Goal: Transaction & Acquisition: Download file/media

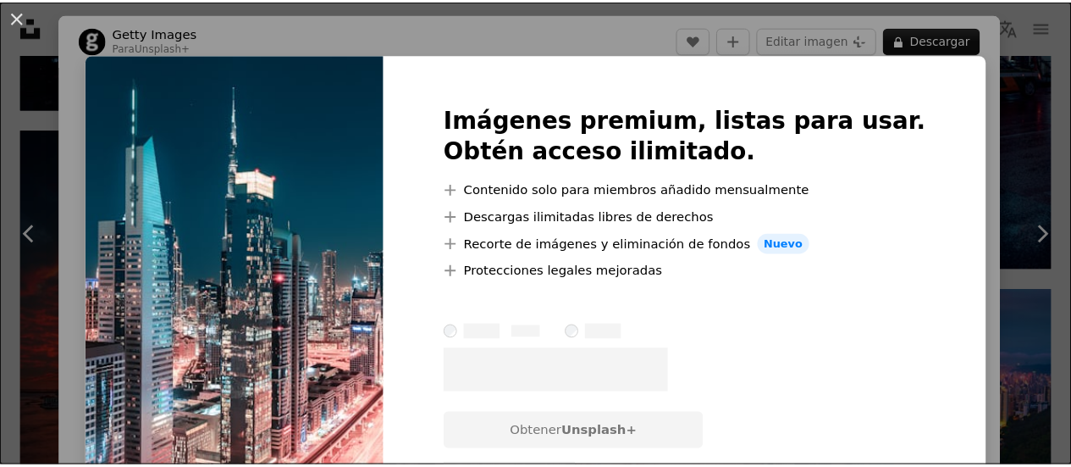
scroll to position [424, 0]
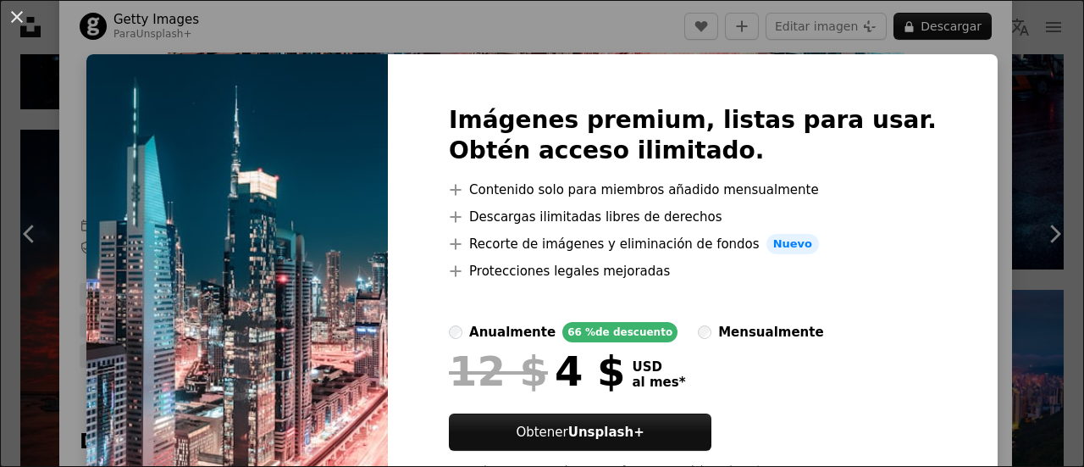
click at [1024, 50] on div "An X shape Imágenes premium, listas para usar. Obtén acceso ilimitado. A plus s…" at bounding box center [542, 233] width 1084 height 467
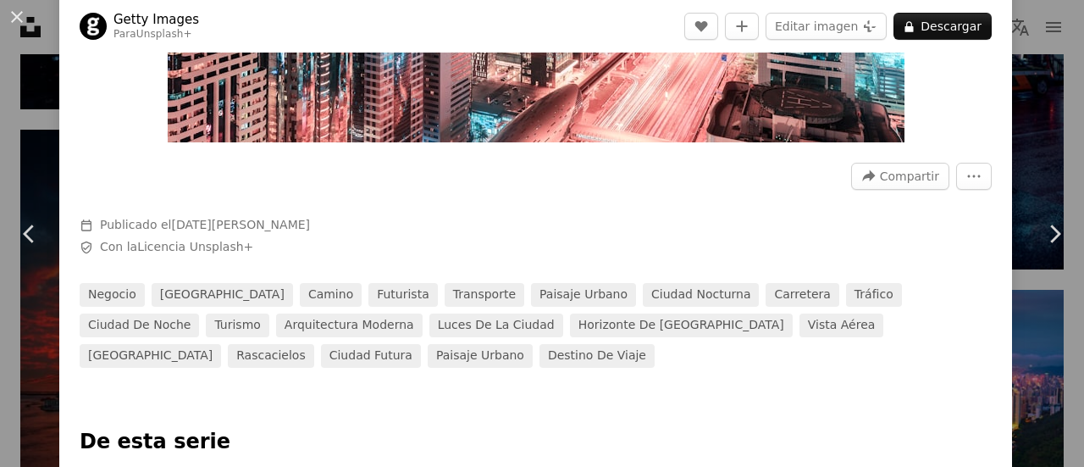
click at [15, 13] on button "An X shape" at bounding box center [17, 17] width 20 height 20
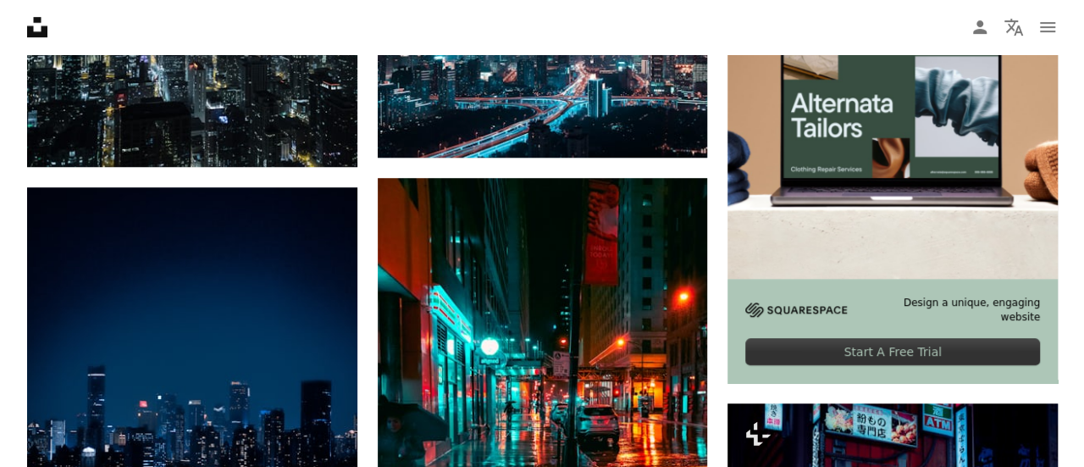
scroll to position [339, 0]
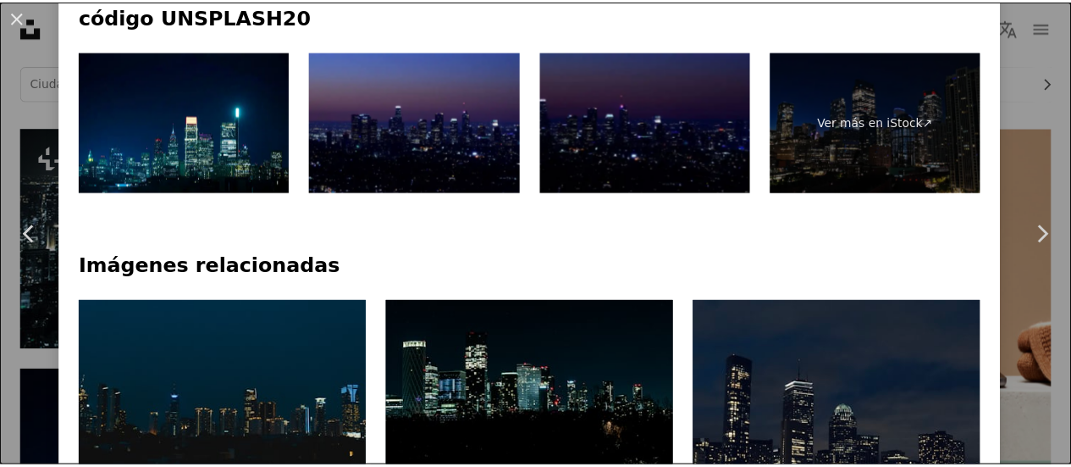
scroll to position [593, 0]
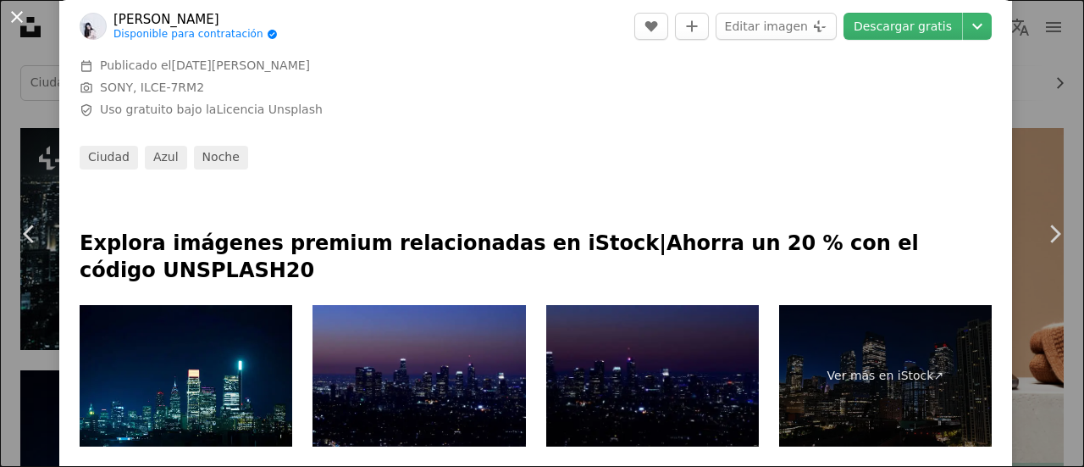
click at [25, 19] on button "An X shape" at bounding box center [17, 17] width 20 height 20
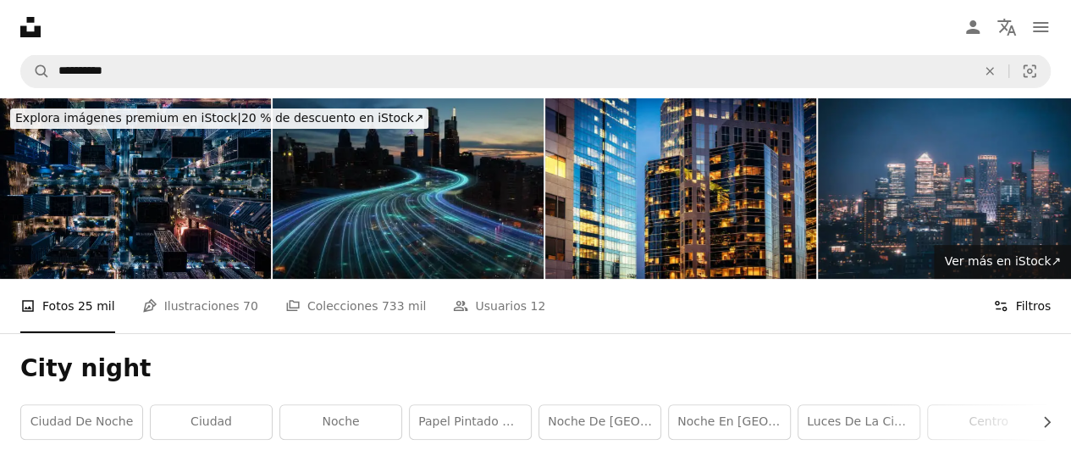
click at [1005, 298] on icon "Filters" at bounding box center [1001, 305] width 15 height 15
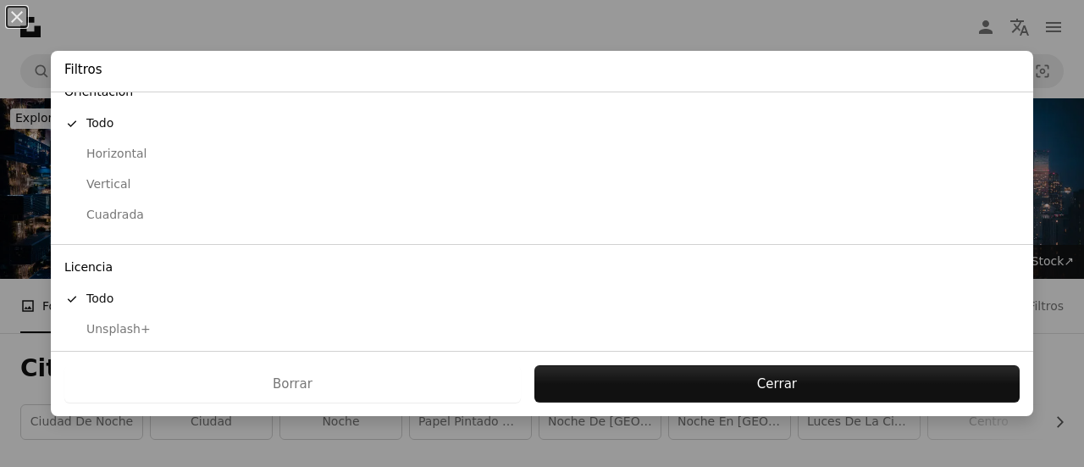
scroll to position [169, 0]
click at [136, 150] on div "Horizontal" at bounding box center [541, 152] width 955 height 17
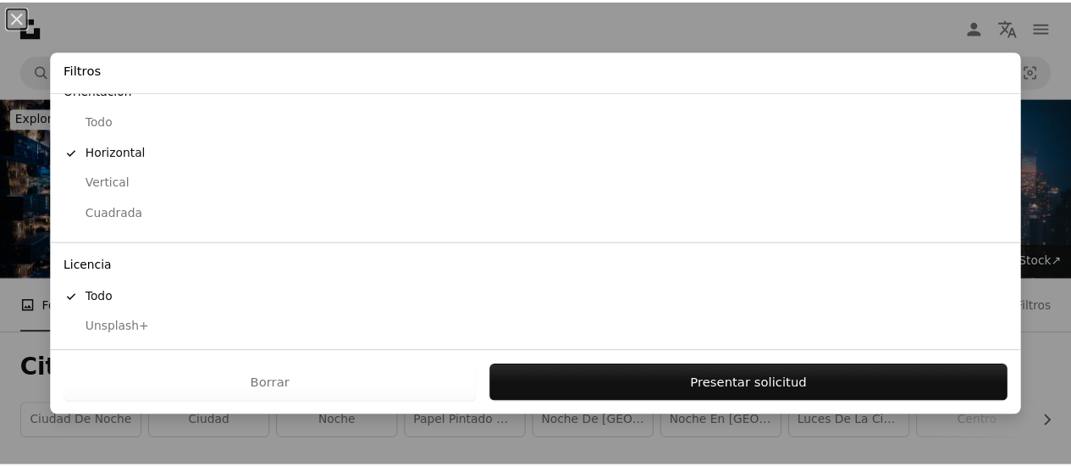
scroll to position [202, 0]
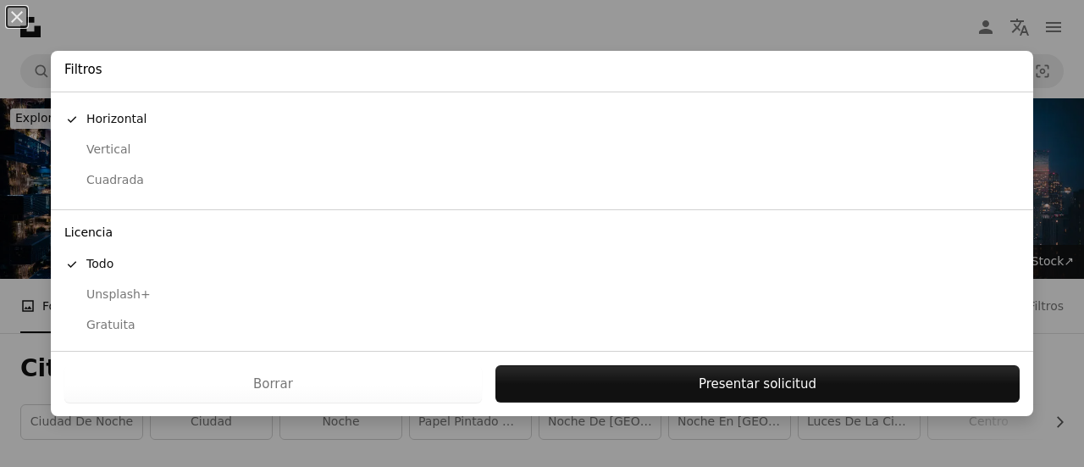
drag, startPoint x: 124, startPoint y: 292, endPoint x: 124, endPoint y: 304, distance: 11.9
click at [124, 292] on div "Unsplash+" at bounding box center [541, 294] width 955 height 17
click at [119, 325] on div "Gratuita" at bounding box center [541, 325] width 955 height 17
click at [125, 292] on div "Unsplash+" at bounding box center [541, 294] width 955 height 17
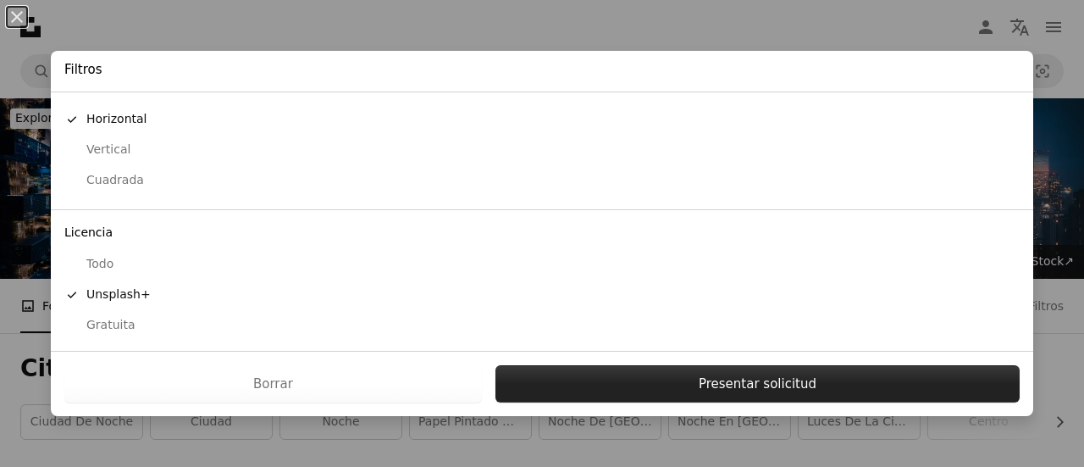
click at [673, 389] on button "Presentar solicitud" at bounding box center [758, 383] width 524 height 37
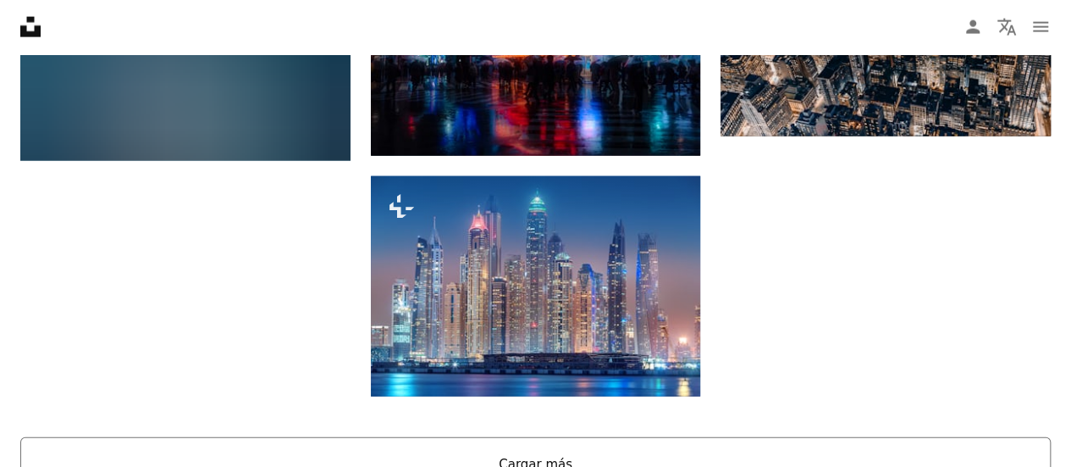
scroll to position [1948, 0]
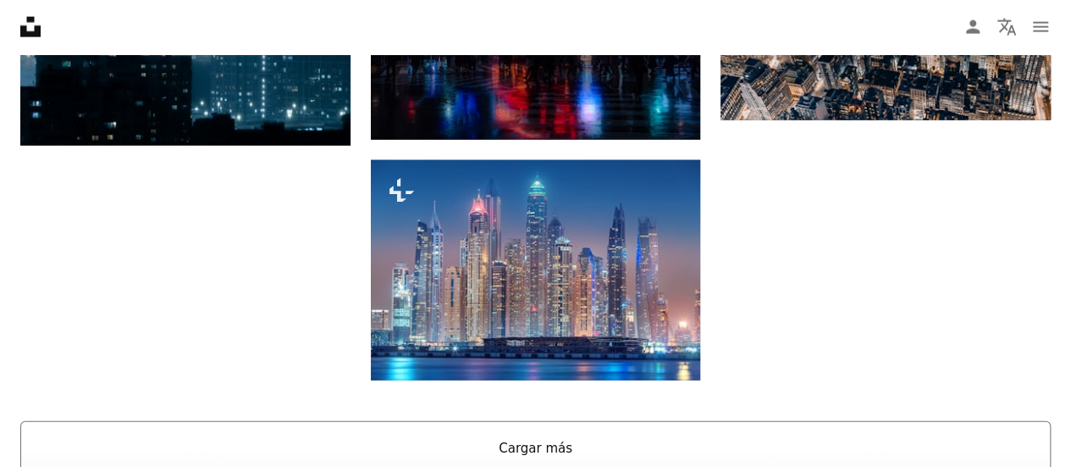
click at [620, 421] on button "Cargar más" at bounding box center [535, 448] width 1031 height 54
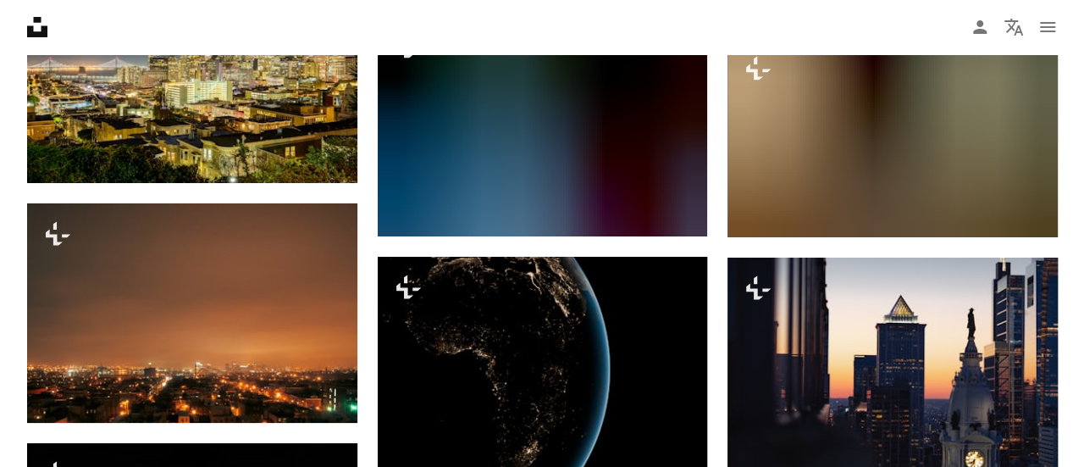
scroll to position [6268, 0]
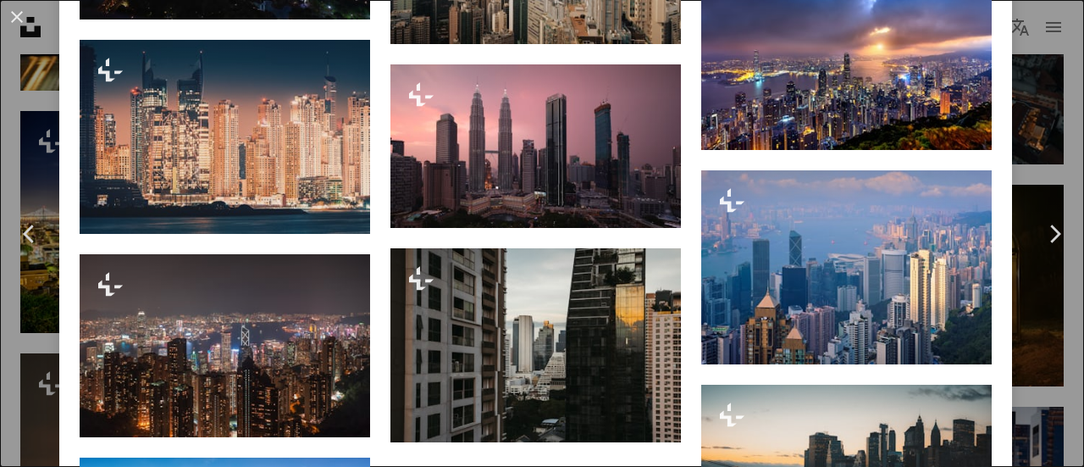
scroll to position [2033, 0]
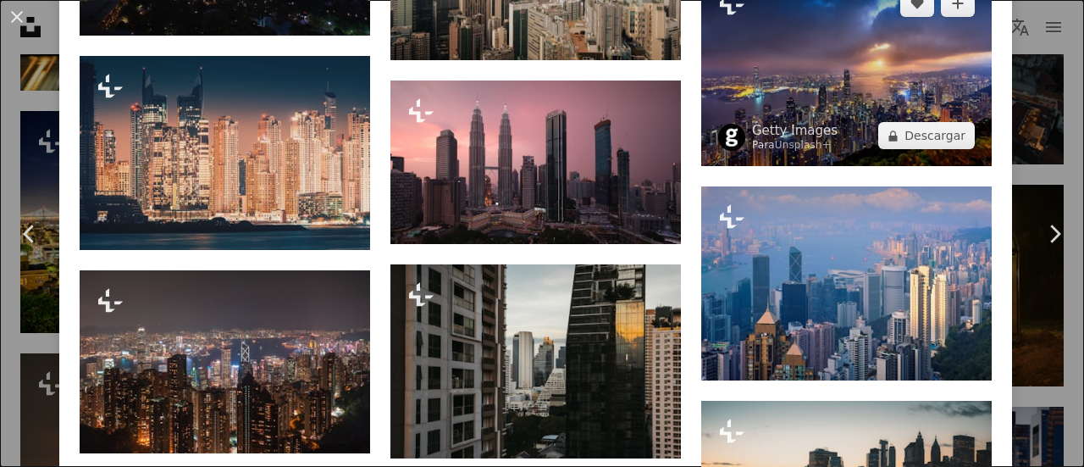
click at [829, 87] on img at bounding box center [846, 70] width 291 height 194
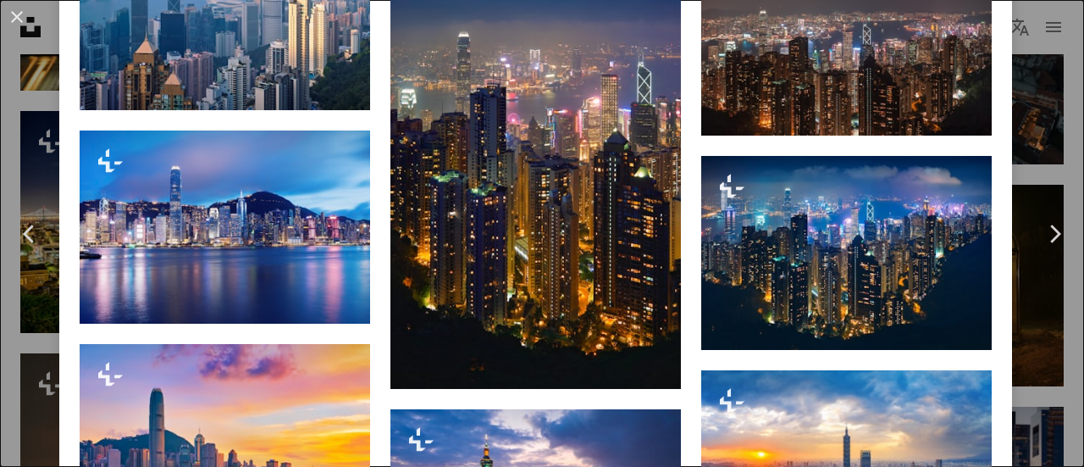
scroll to position [1694, 0]
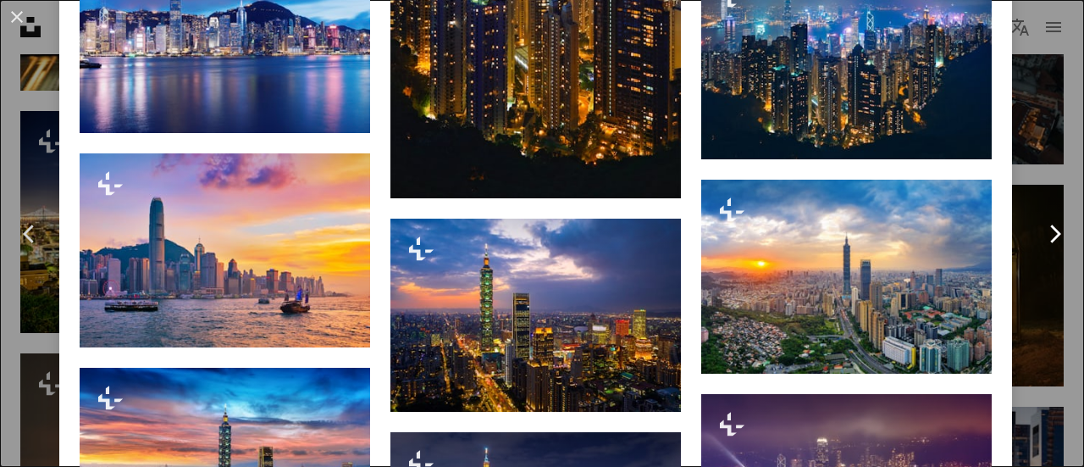
click at [1040, 156] on link "Chevron right" at bounding box center [1054, 233] width 59 height 163
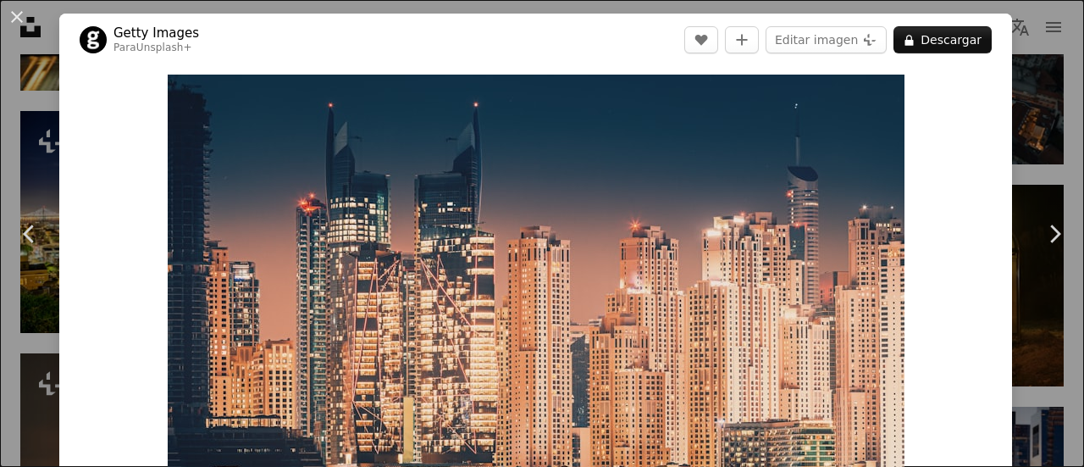
click at [15, 19] on button "An X shape" at bounding box center [17, 17] width 20 height 20
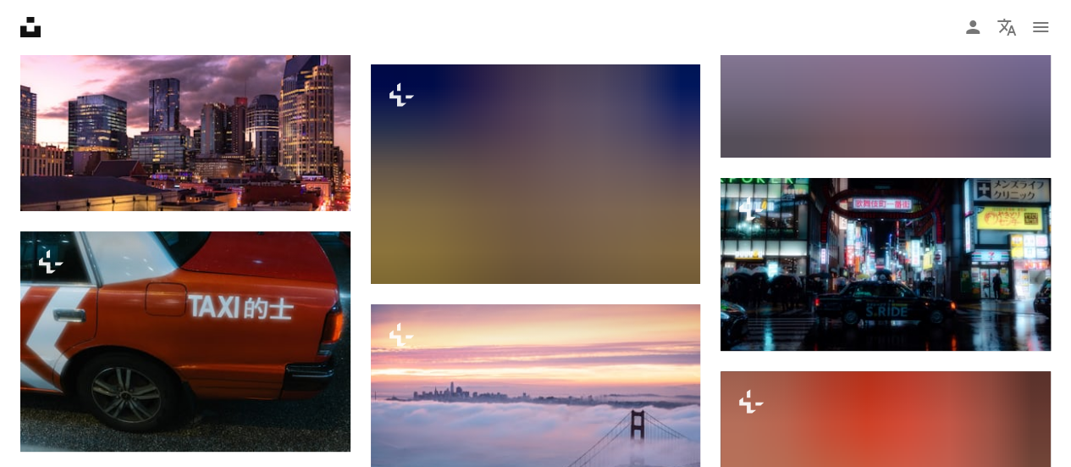
scroll to position [16178, 0]
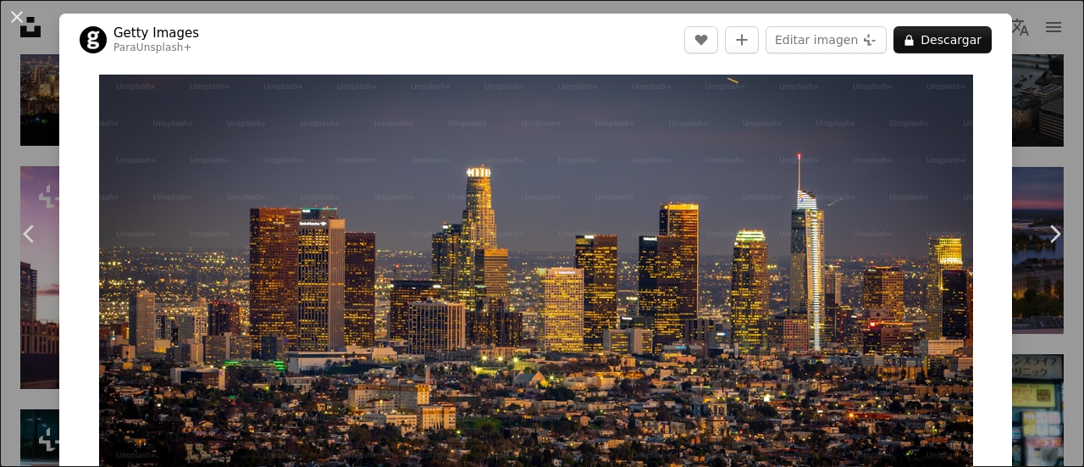
click at [1036, 135] on div "An X shape Chevron left Chevron right Getty Images Para Unsplash+ A heart A plu…" at bounding box center [542, 233] width 1084 height 467
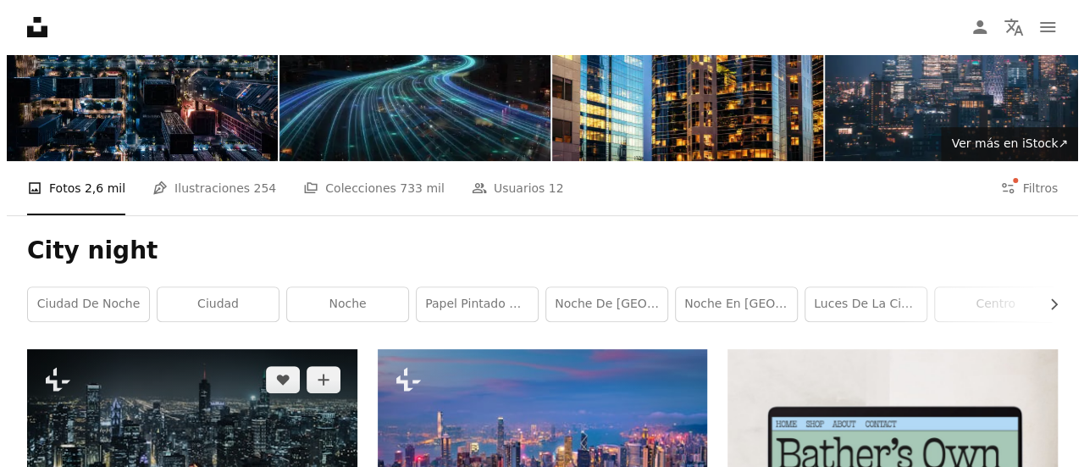
scroll to position [169, 0]
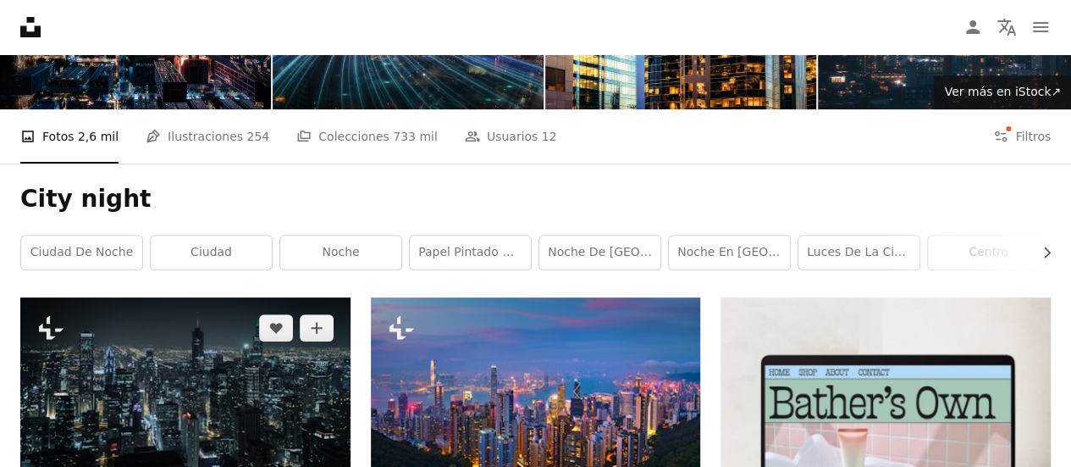
click at [239, 297] on img at bounding box center [185, 406] width 330 height 219
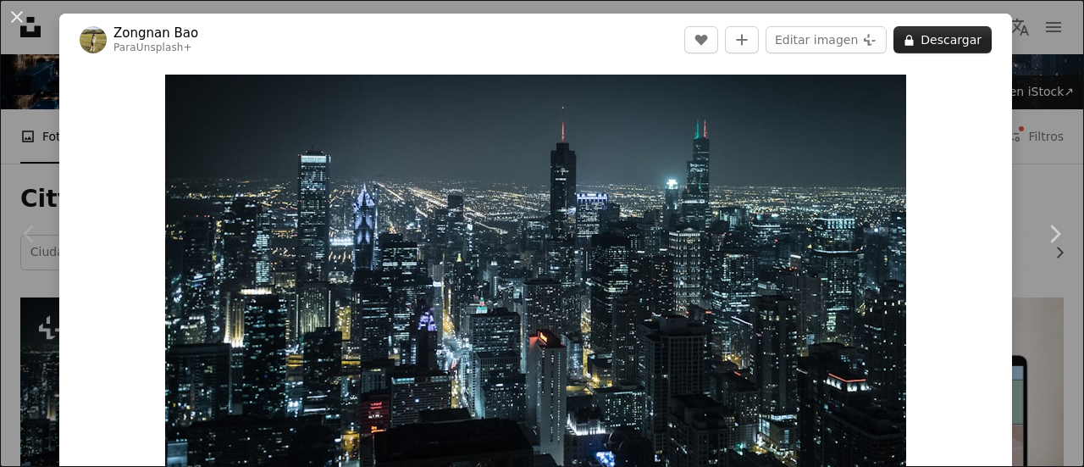
click at [941, 43] on button "A lock Descargar" at bounding box center [943, 39] width 98 height 27
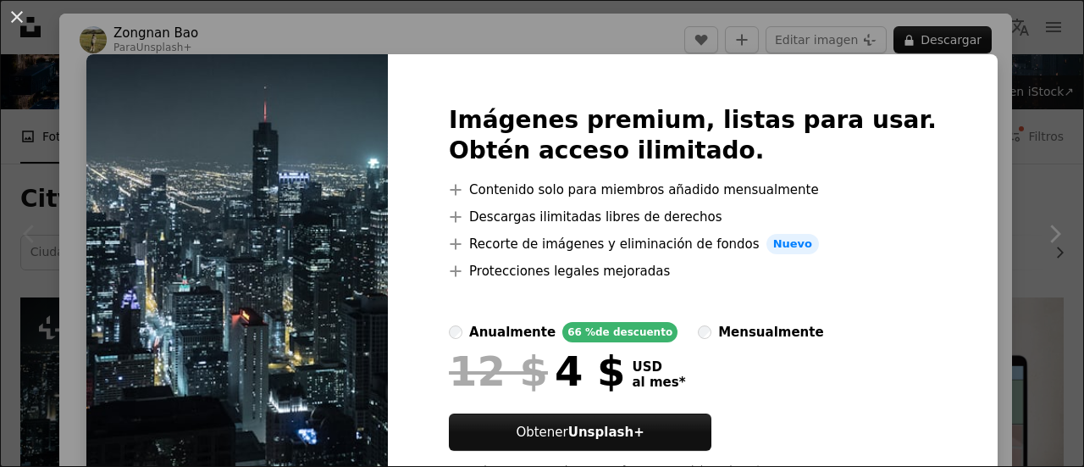
click at [986, 178] on div "An X shape Imágenes premium, listas para usar. Obtén acceso ilimitado. A plus s…" at bounding box center [542, 233] width 1084 height 467
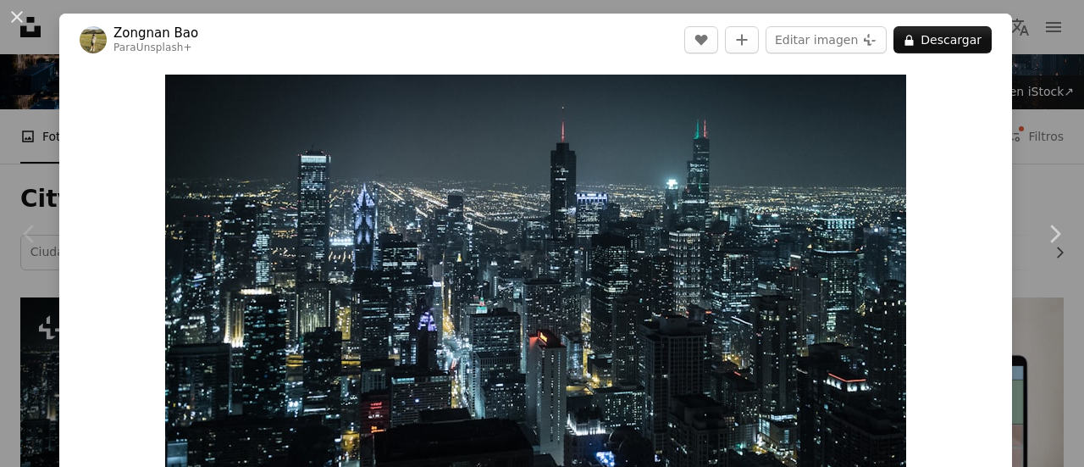
drag, startPoint x: 7, startPoint y: 8, endPoint x: 178, endPoint y: 134, distance: 212.6
click at [8, 8] on button "An X shape" at bounding box center [17, 17] width 20 height 20
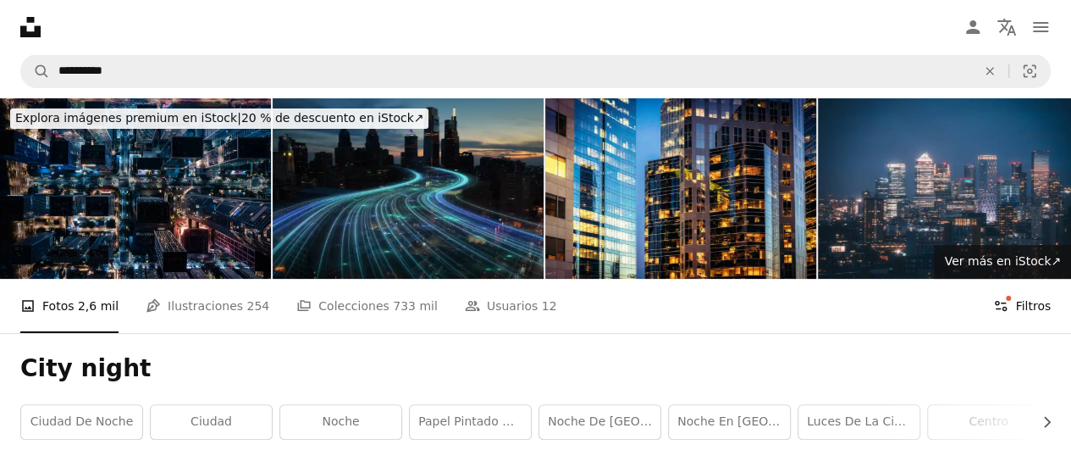
click at [1011, 279] on button "Filters Filtros" at bounding box center [1023, 306] width 58 height 54
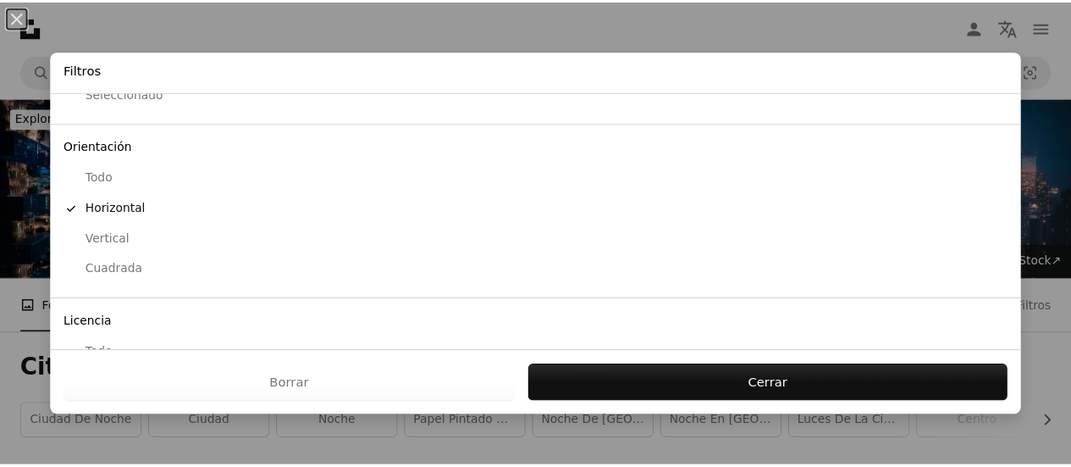
scroll to position [202, 0]
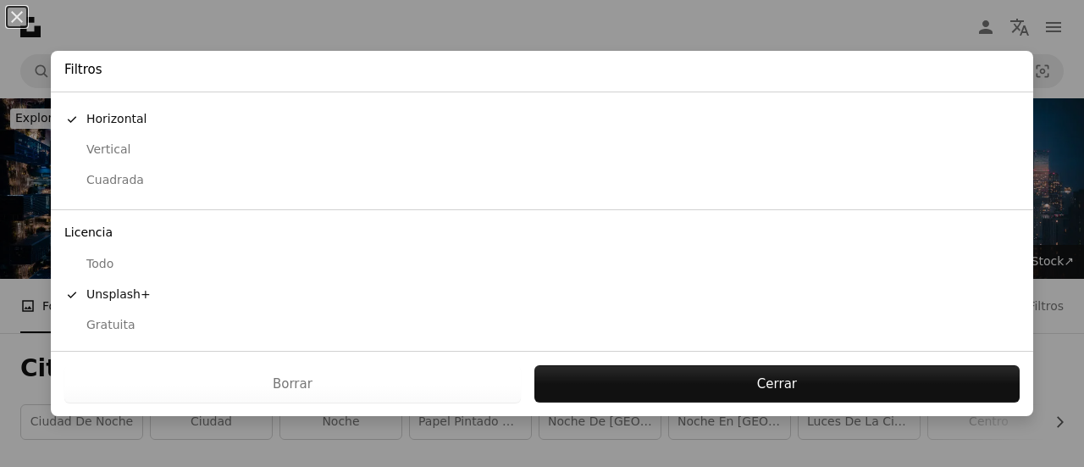
click at [116, 323] on div "Gratuita" at bounding box center [541, 325] width 955 height 17
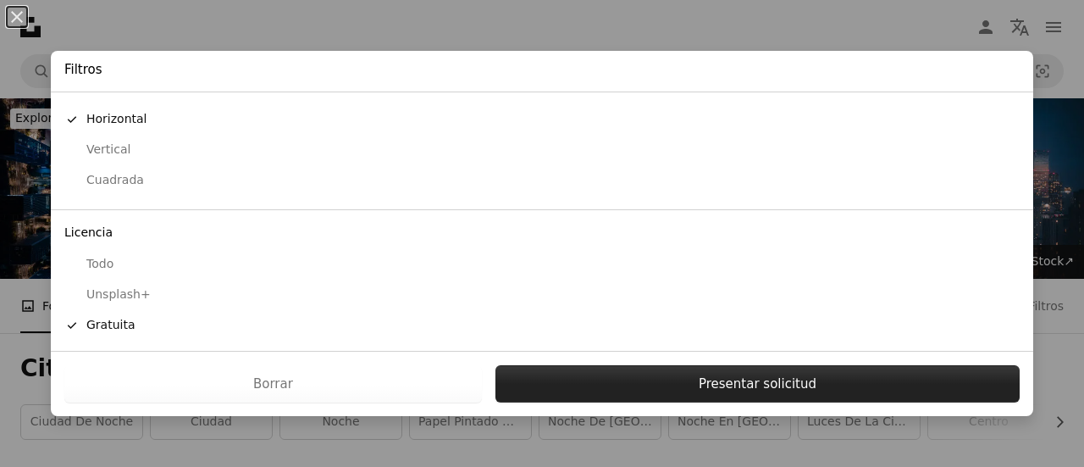
click at [630, 386] on button "Presentar solicitud" at bounding box center [758, 383] width 524 height 37
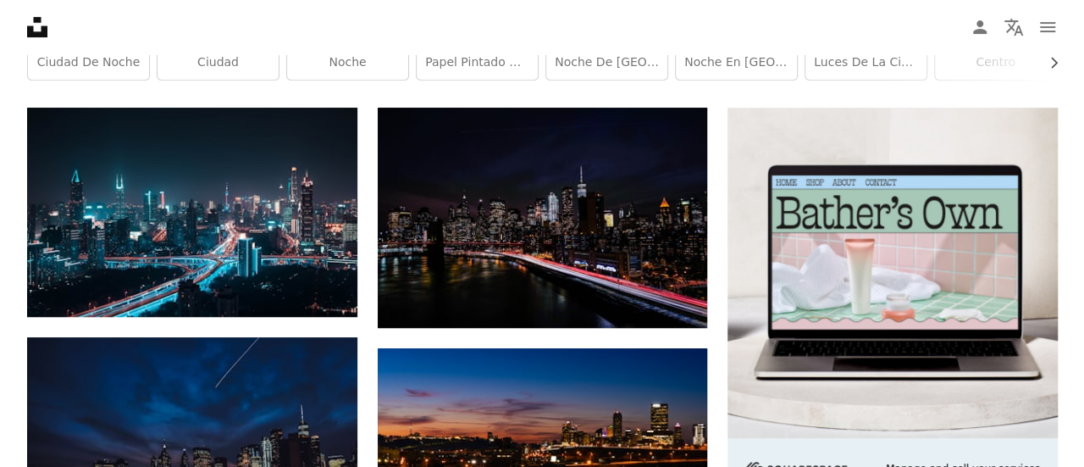
scroll to position [254, 0]
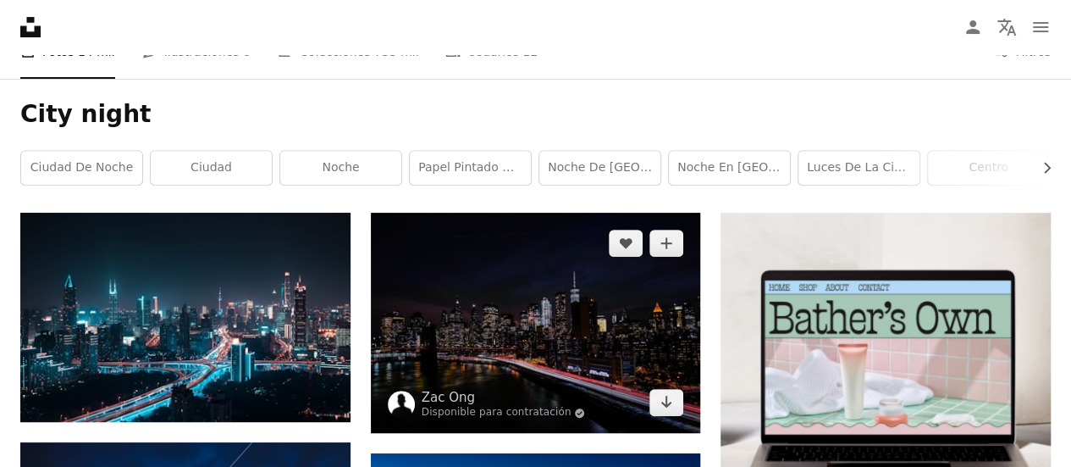
click at [642, 213] on img at bounding box center [536, 323] width 330 height 220
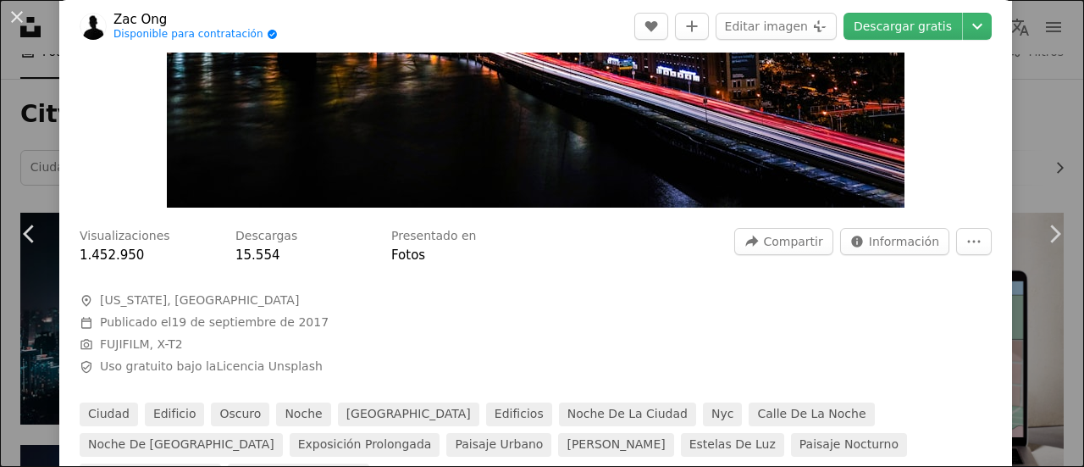
scroll to position [678, 0]
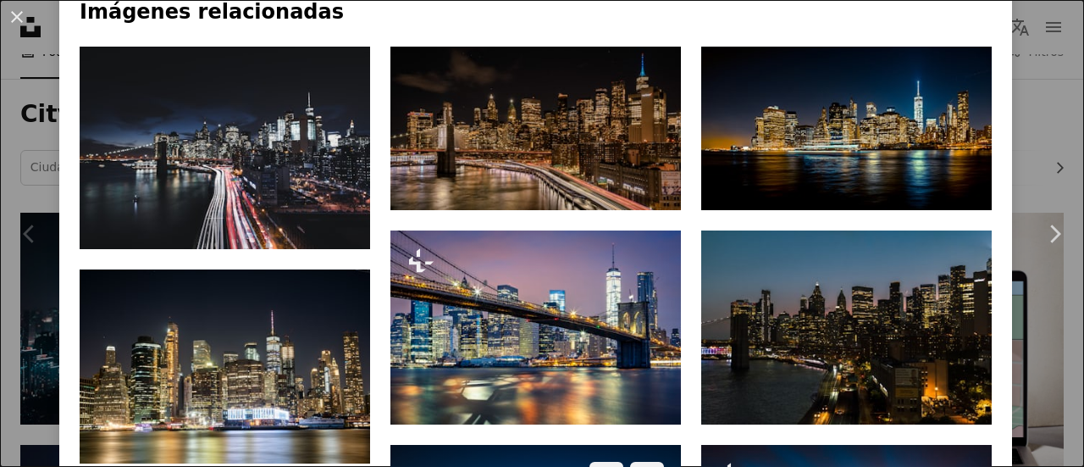
scroll to position [1186, 0]
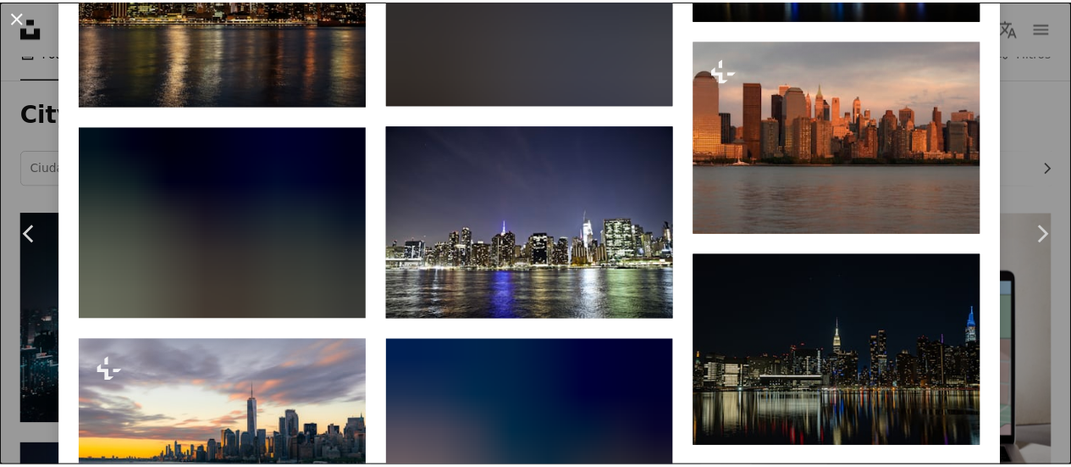
scroll to position [1186, 0]
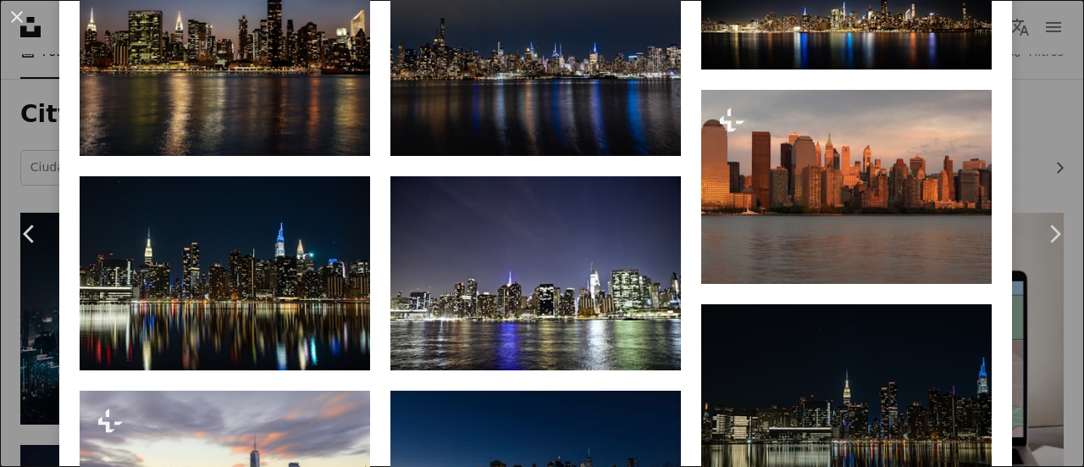
drag, startPoint x: 14, startPoint y: 13, endPoint x: 1062, endPoint y: 324, distance: 1094.0
click at [14, 13] on button "An X shape" at bounding box center [17, 17] width 20 height 20
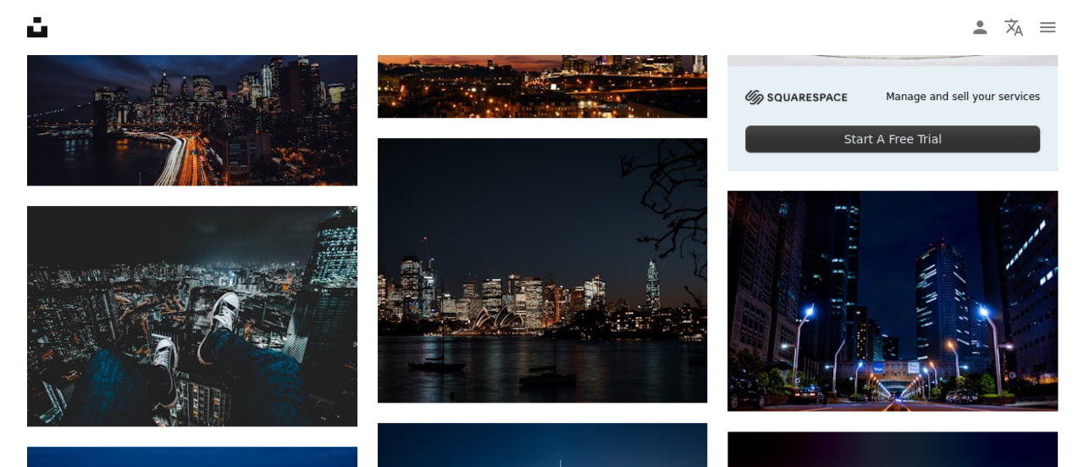
scroll to position [678, 0]
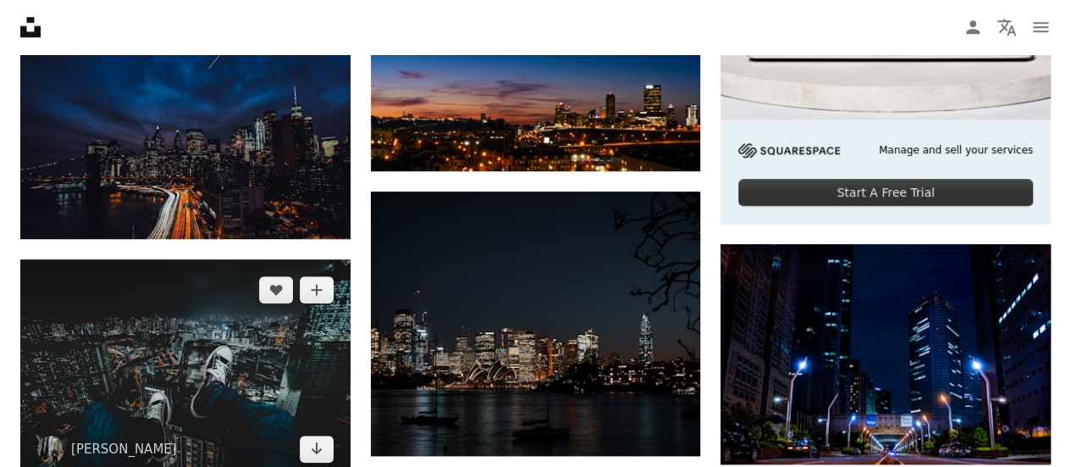
click at [324, 259] on img at bounding box center [185, 369] width 330 height 220
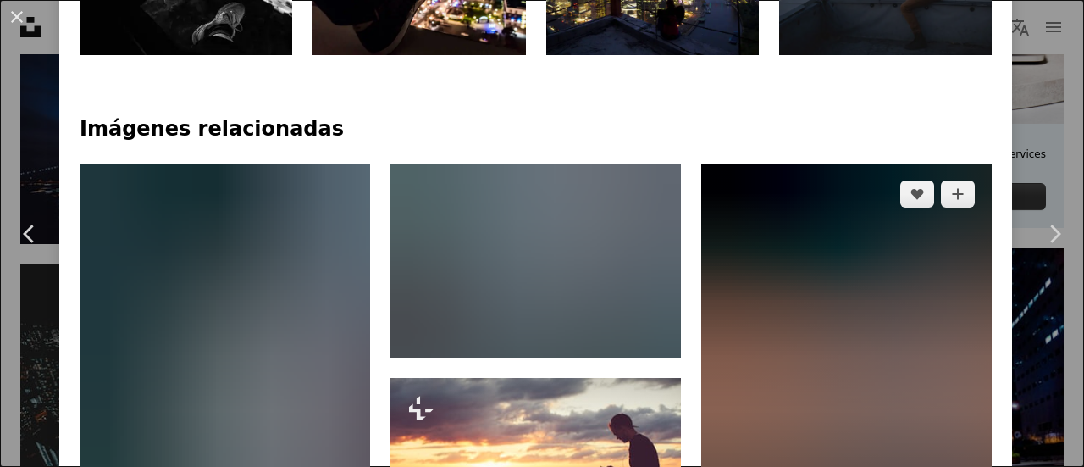
scroll to position [1016, 0]
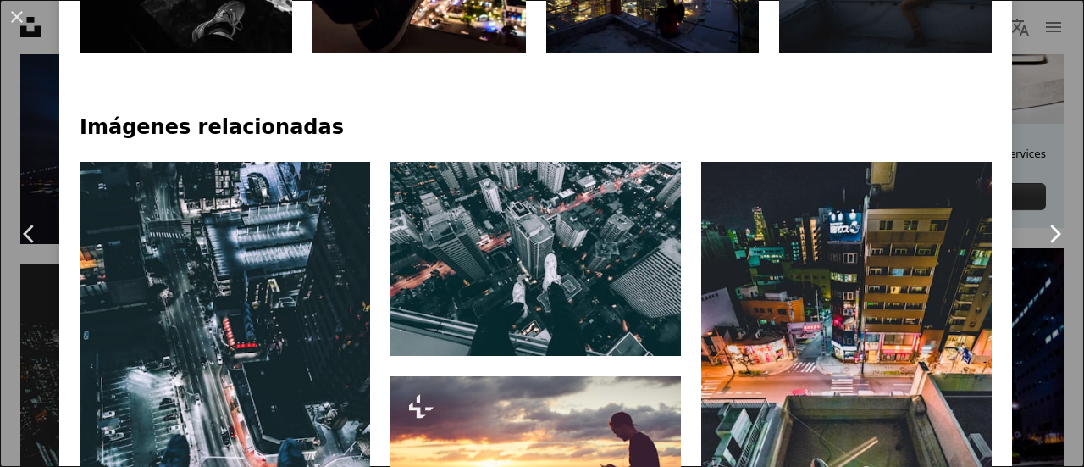
click at [1038, 279] on link "Chevron right" at bounding box center [1054, 233] width 59 height 163
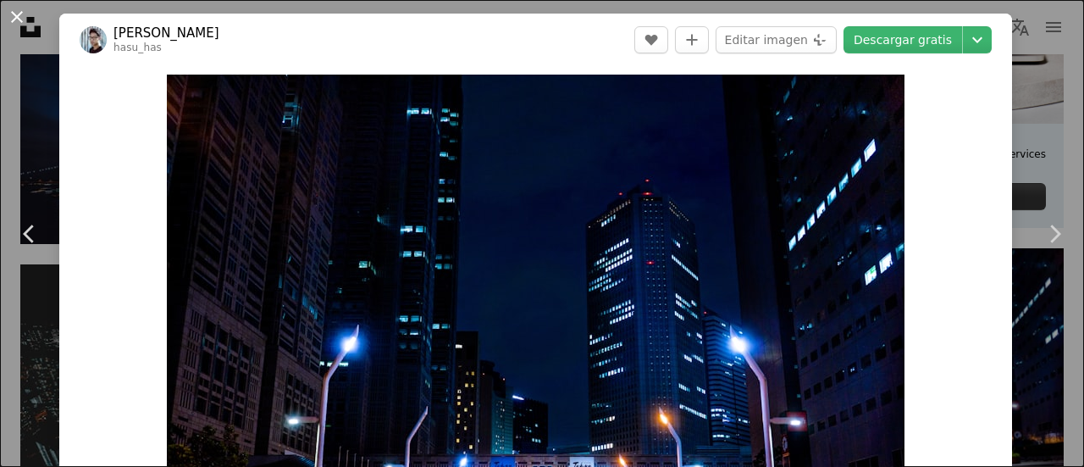
click at [26, 23] on button "An X shape" at bounding box center [17, 17] width 20 height 20
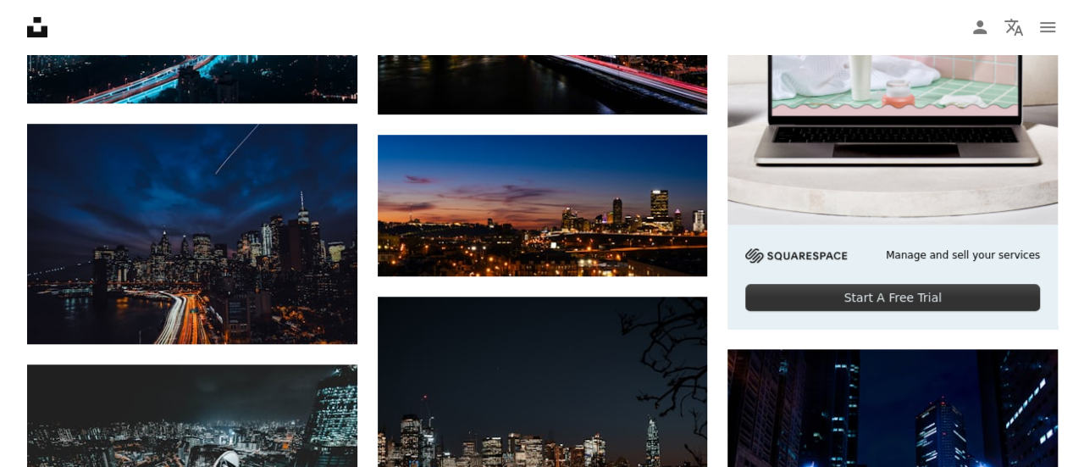
scroll to position [424, 0]
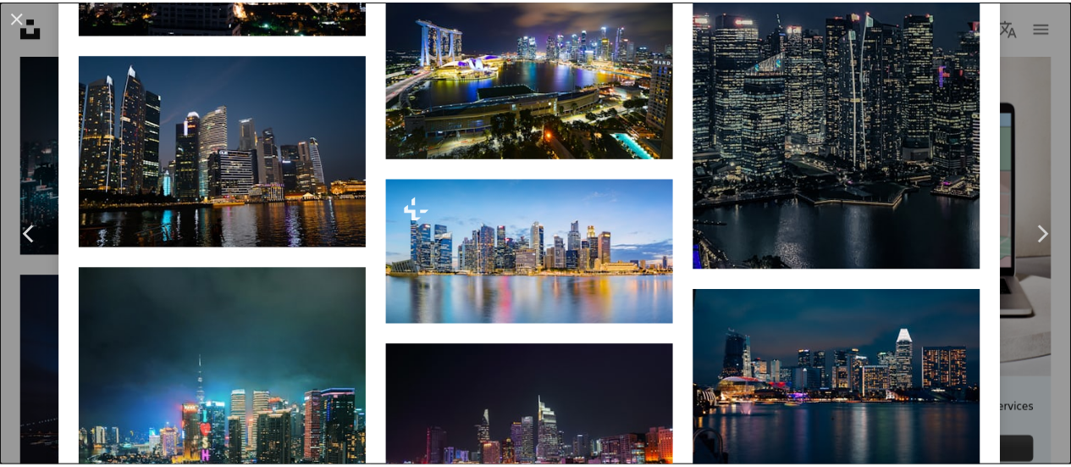
scroll to position [4028, 0]
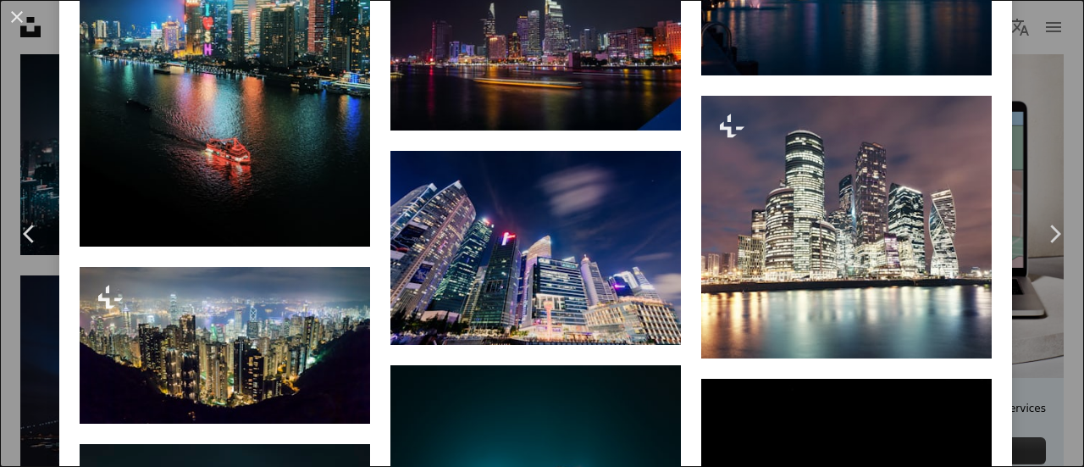
click at [7, 15] on button "An X shape" at bounding box center [17, 17] width 20 height 20
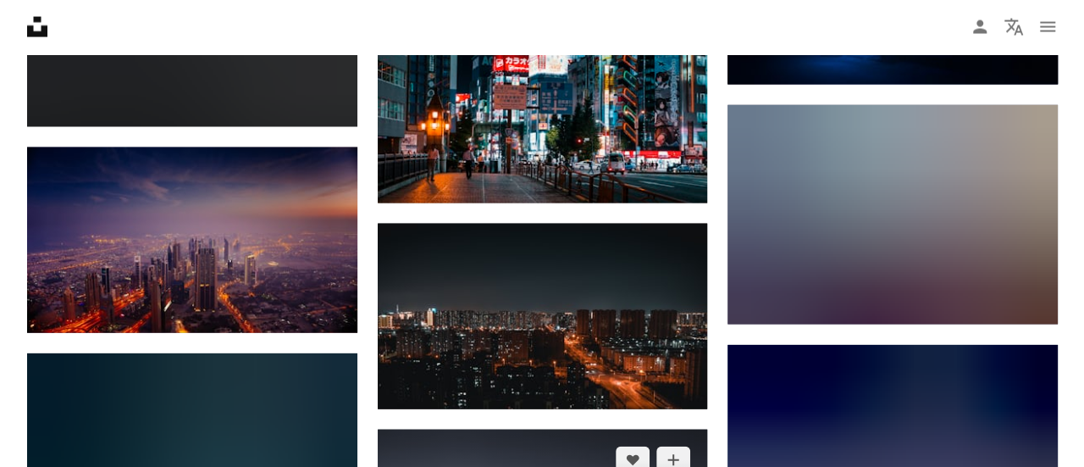
scroll to position [2033, 0]
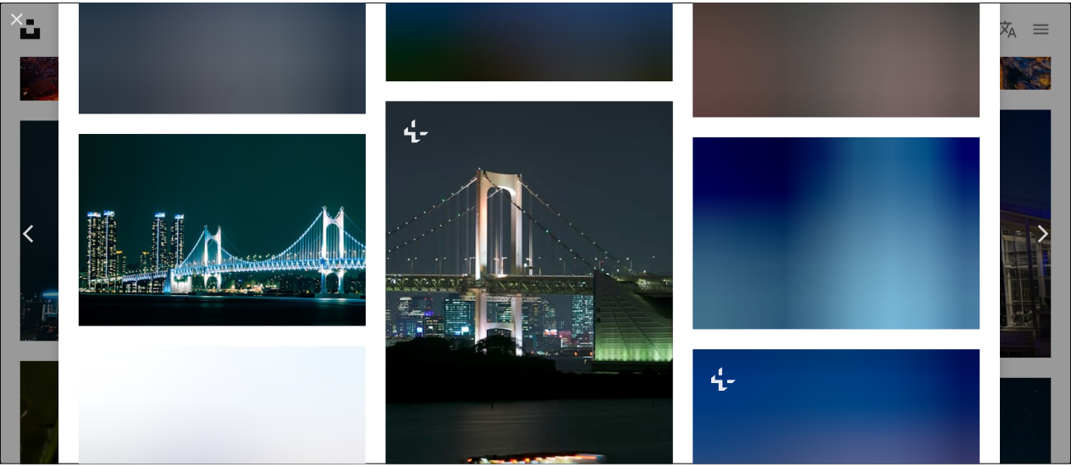
scroll to position [2372, 0]
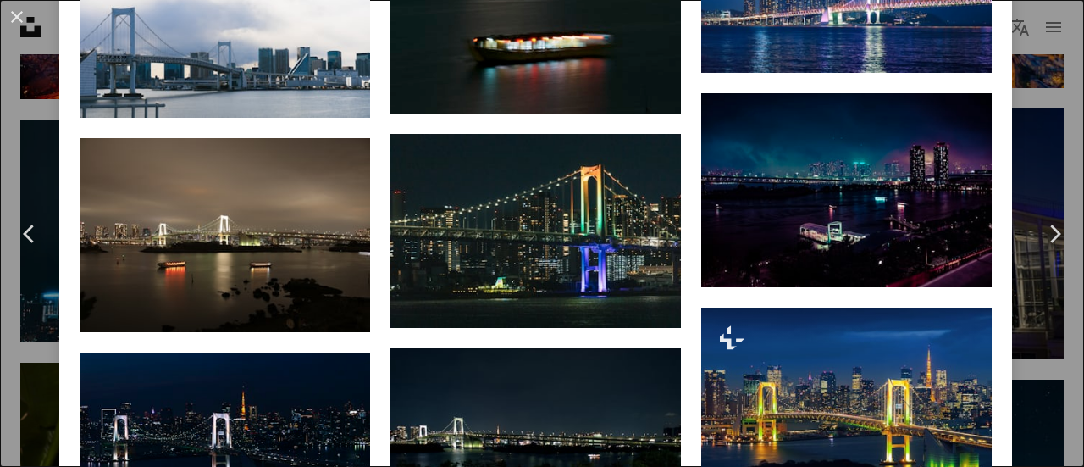
click at [1027, 346] on div "An X shape Chevron left Chevron right [PERSON_NAME] agk42 A heart A plus sign E…" at bounding box center [542, 233] width 1084 height 467
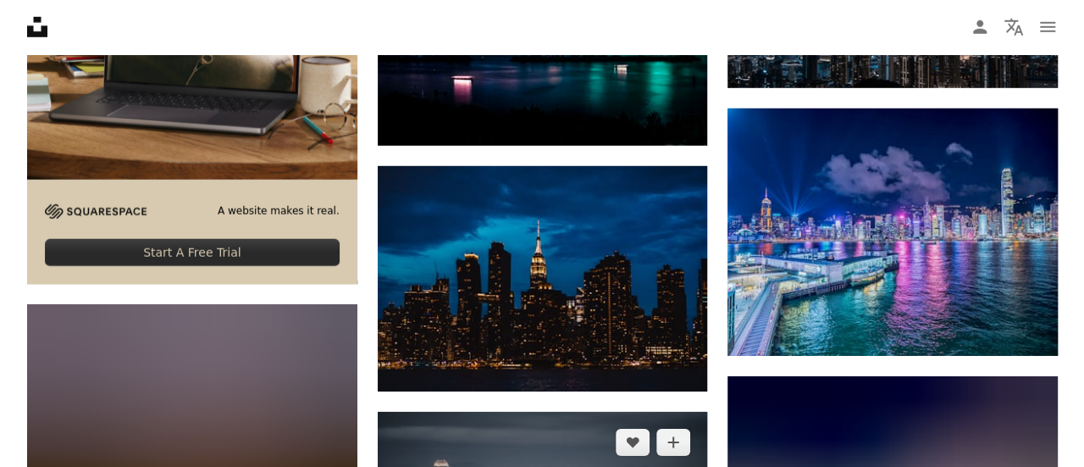
scroll to position [2287, 0]
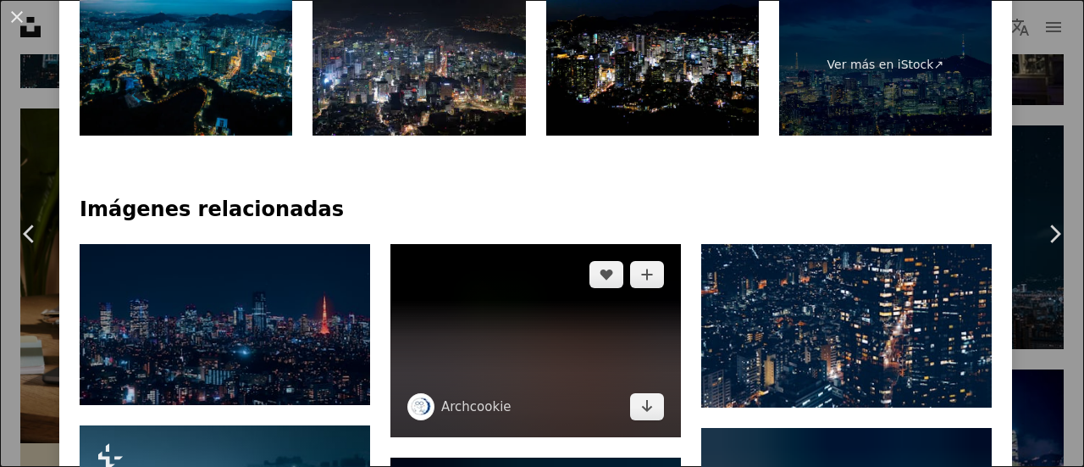
scroll to position [1101, 0]
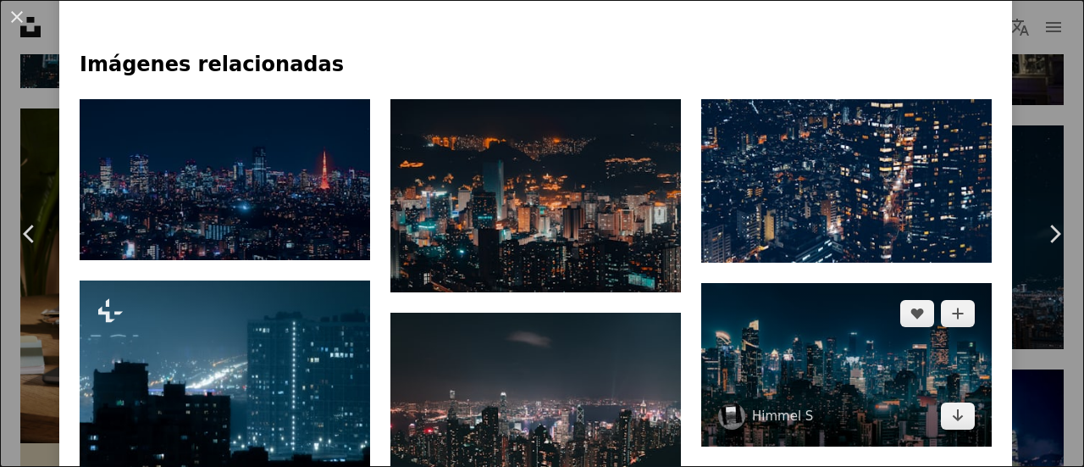
click at [763, 283] on img at bounding box center [846, 364] width 291 height 163
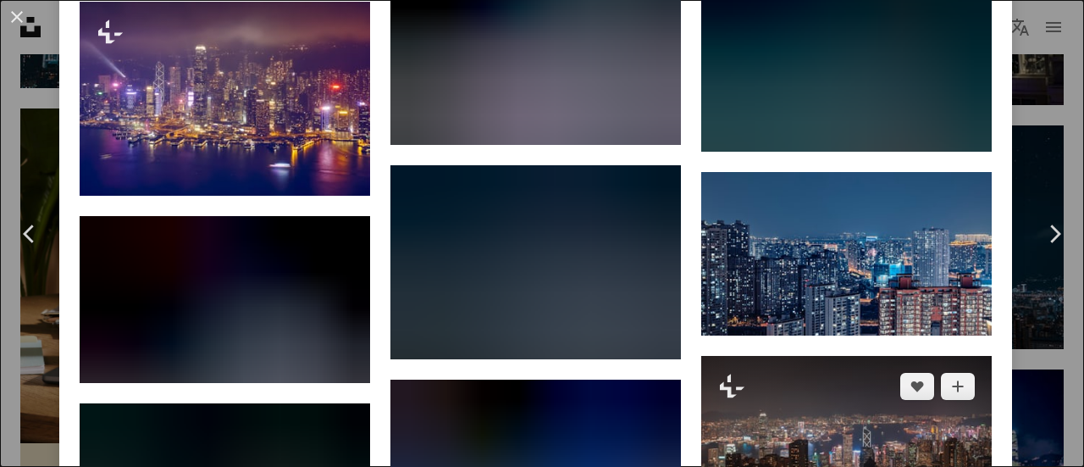
scroll to position [3093, 0]
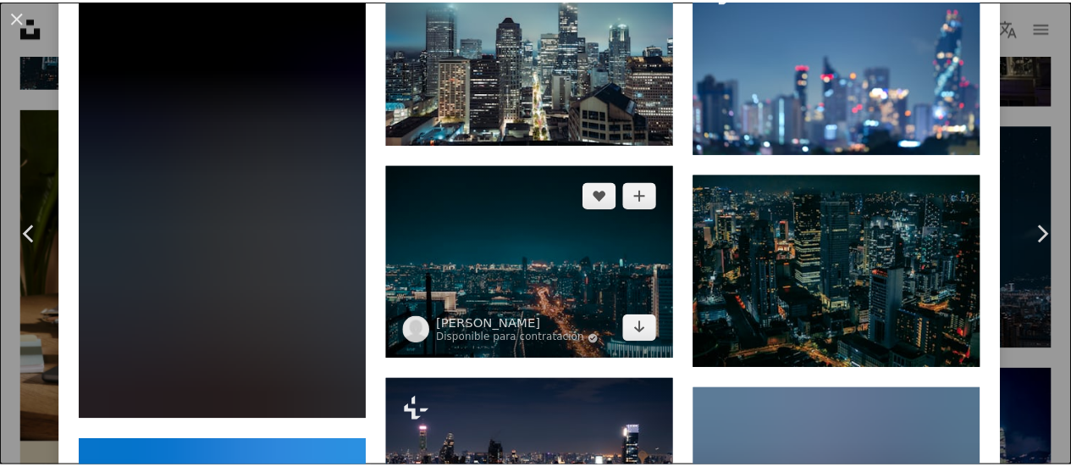
scroll to position [1525, 0]
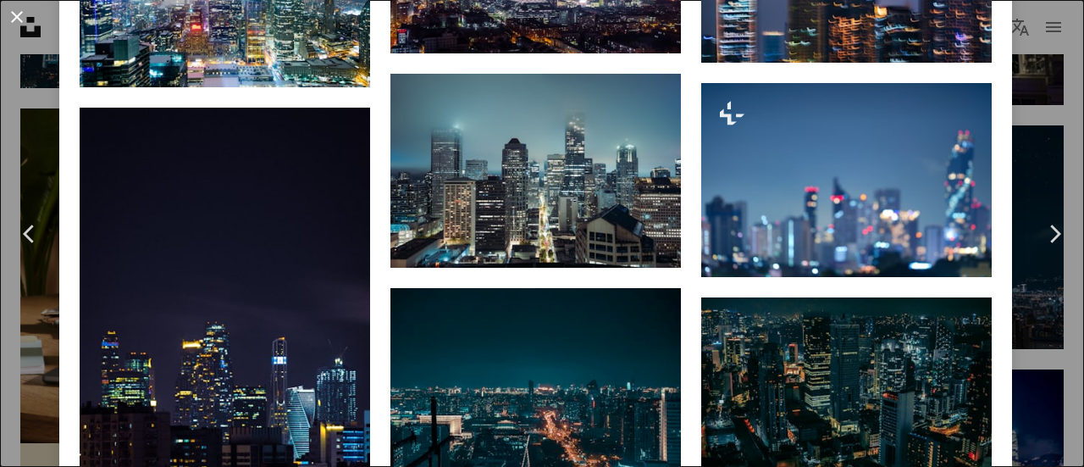
click at [27, 25] on button "An X shape" at bounding box center [17, 17] width 20 height 20
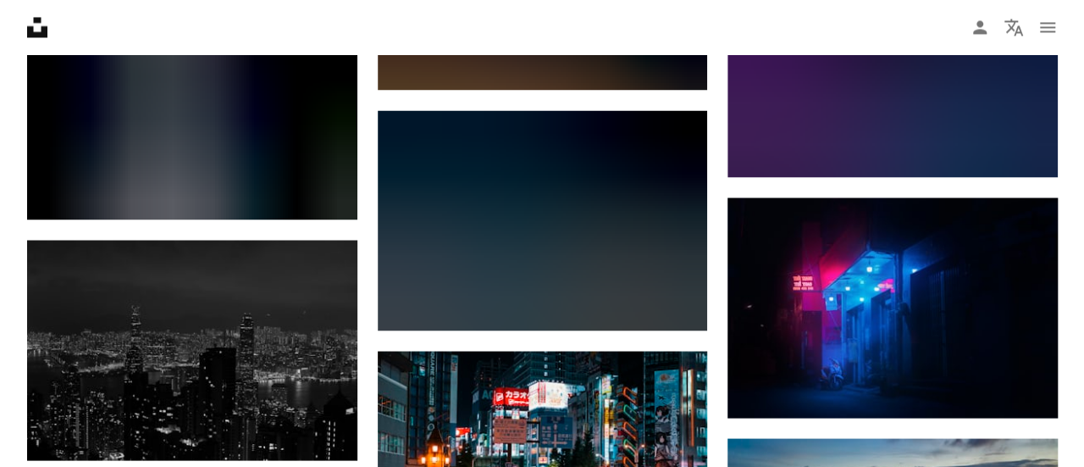
scroll to position [1440, 0]
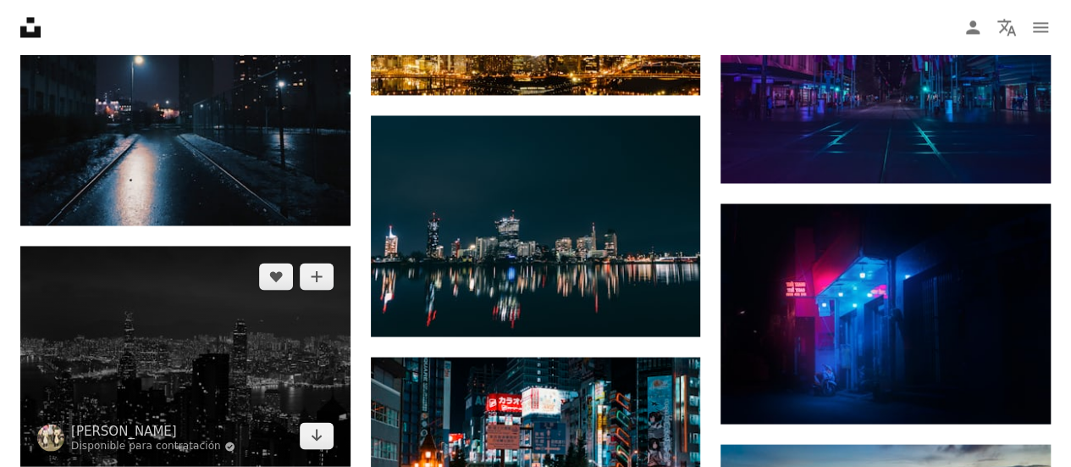
click at [244, 246] on img at bounding box center [185, 356] width 330 height 220
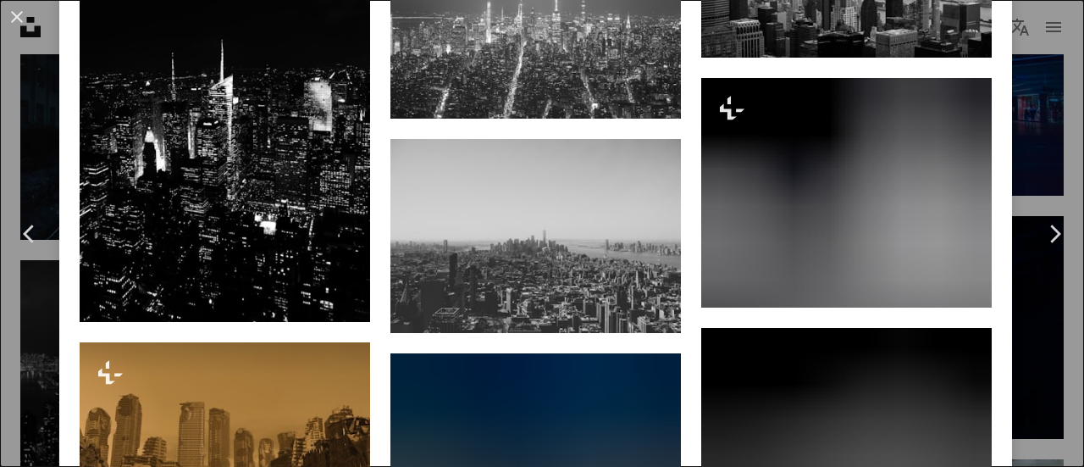
scroll to position [1355, 0]
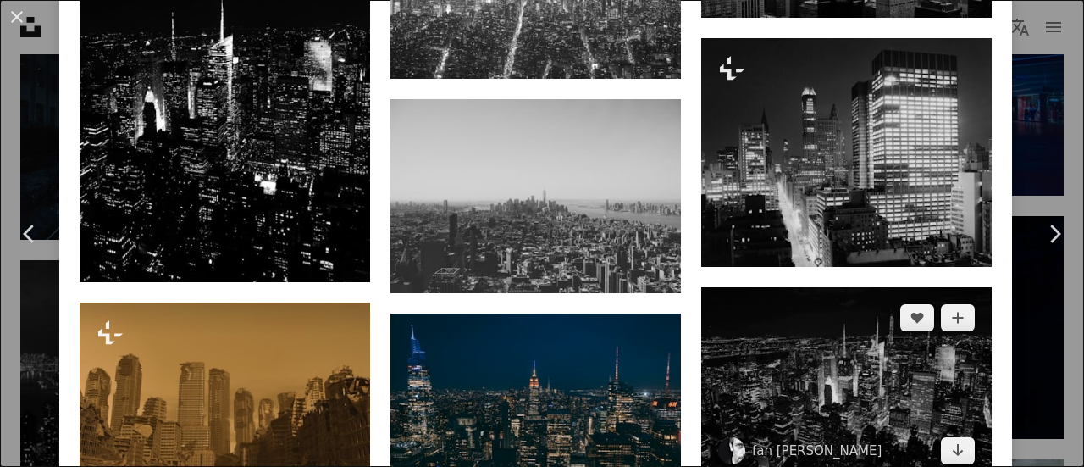
click at [914, 287] on img at bounding box center [846, 384] width 291 height 194
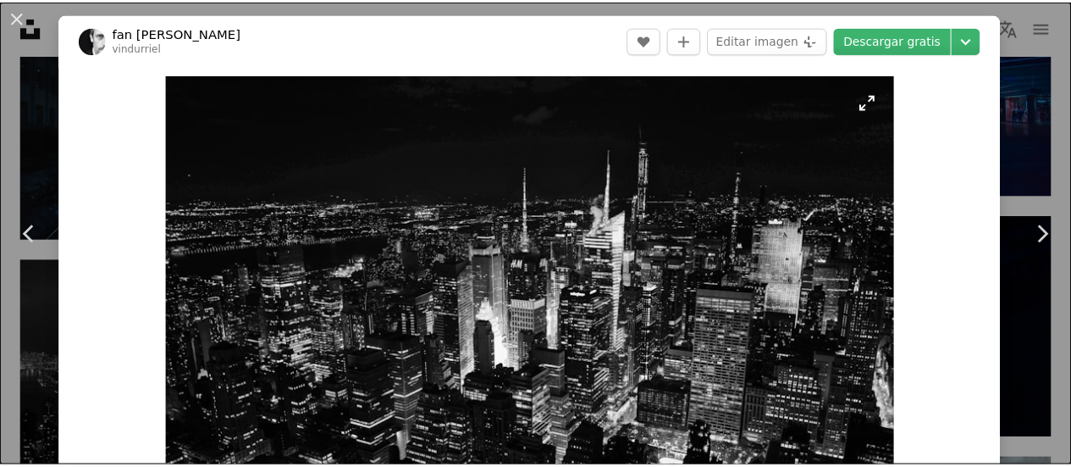
scroll to position [254, 0]
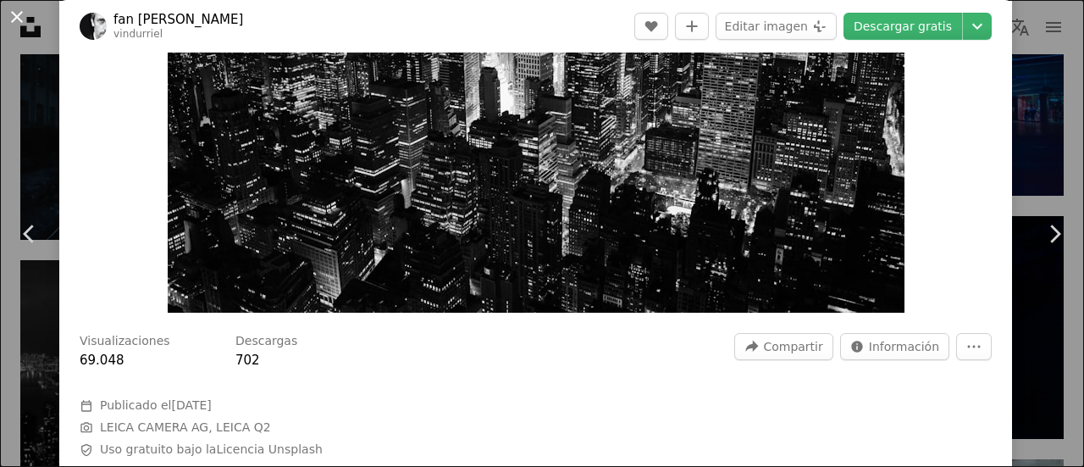
click at [27, 13] on button "An X shape" at bounding box center [17, 17] width 20 height 20
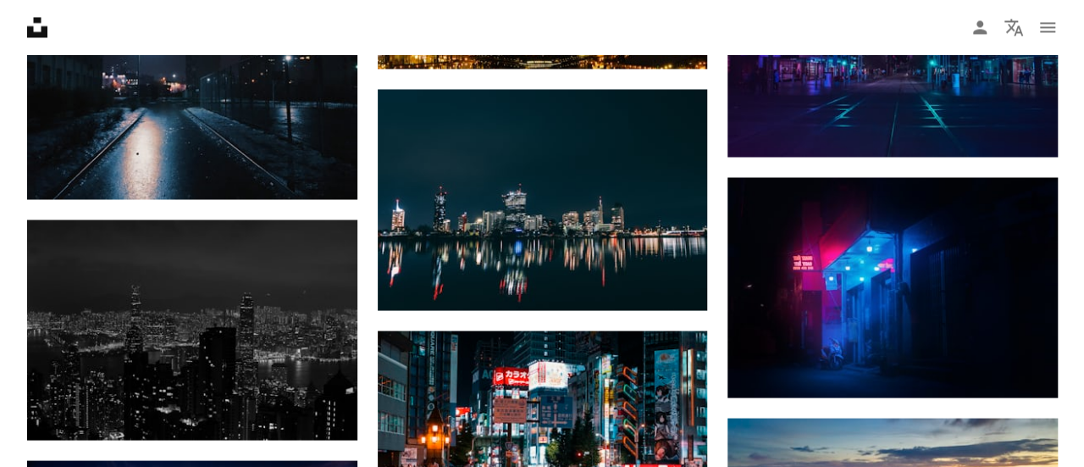
scroll to position [1440, 0]
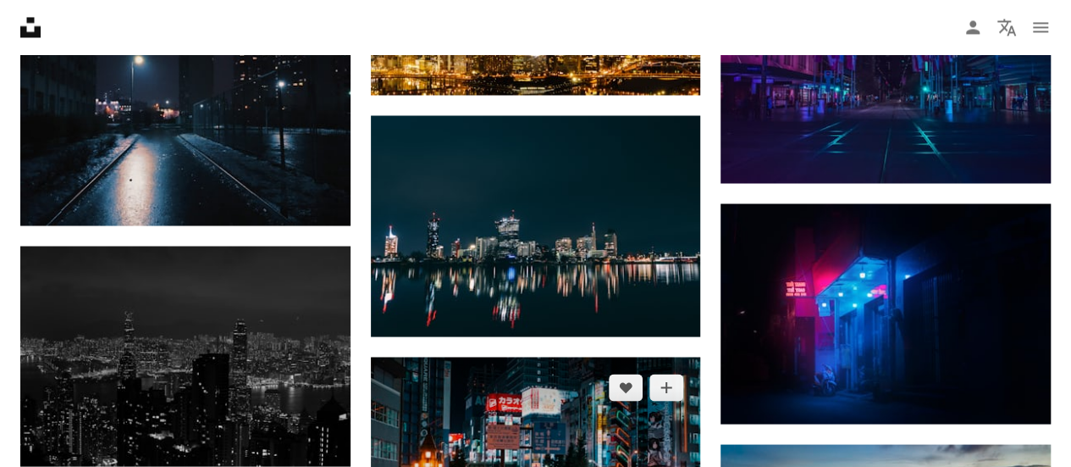
click at [566, 357] on img at bounding box center [536, 449] width 330 height 185
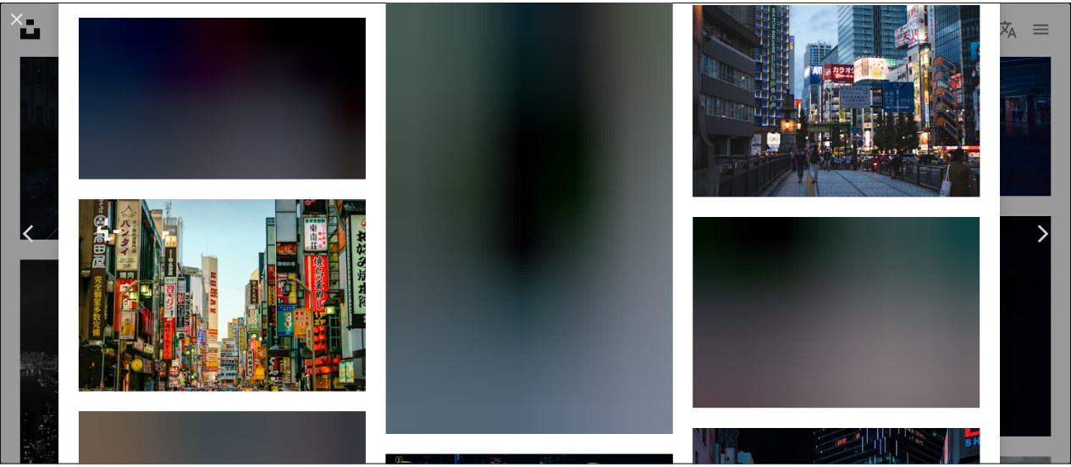
scroll to position [2033, 0]
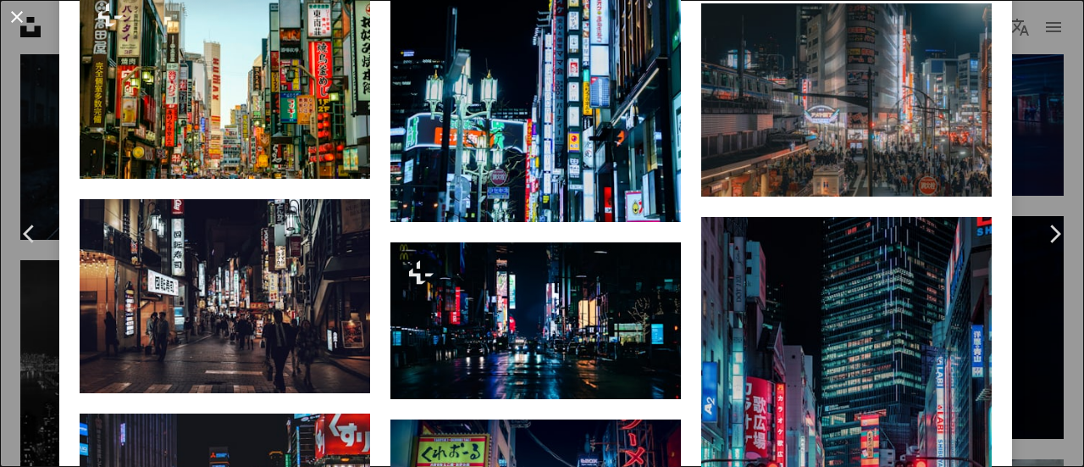
click at [17, 27] on button "An X shape" at bounding box center [17, 17] width 20 height 20
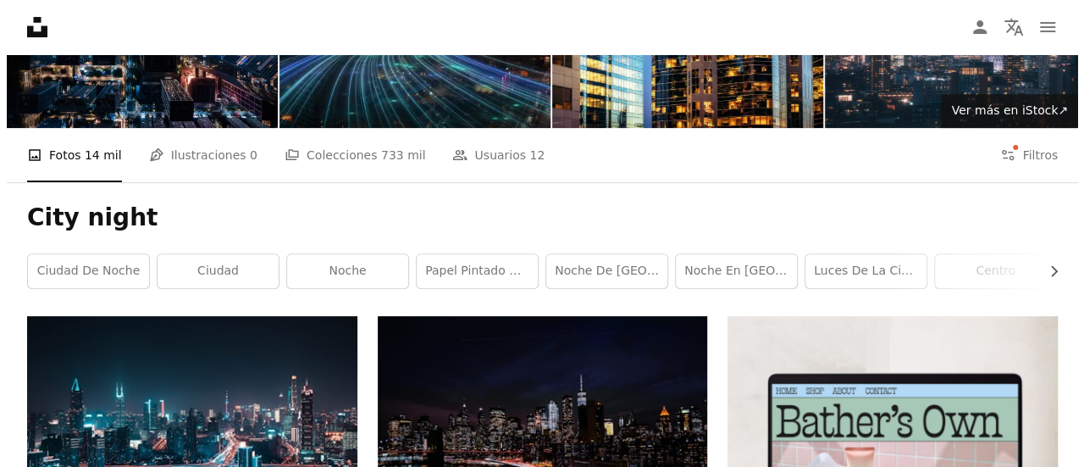
scroll to position [60, 0]
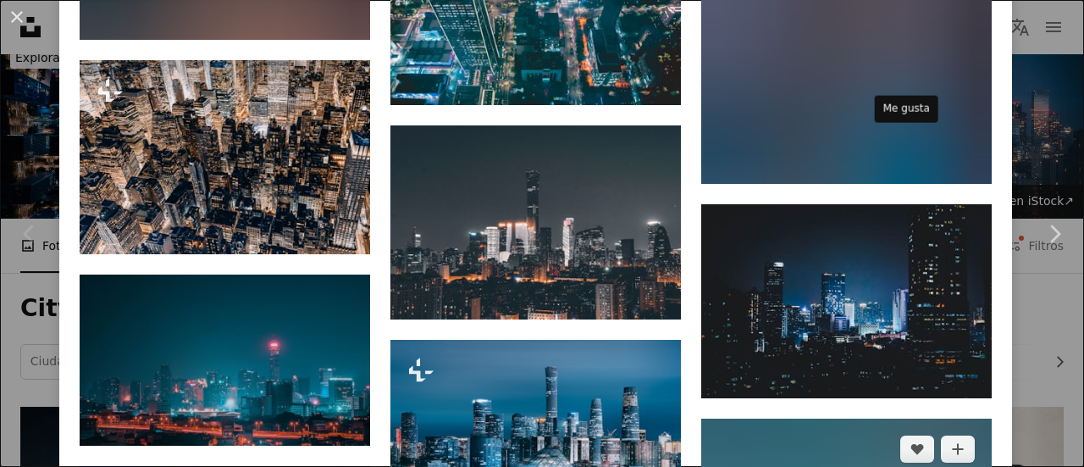
scroll to position [2653, 0]
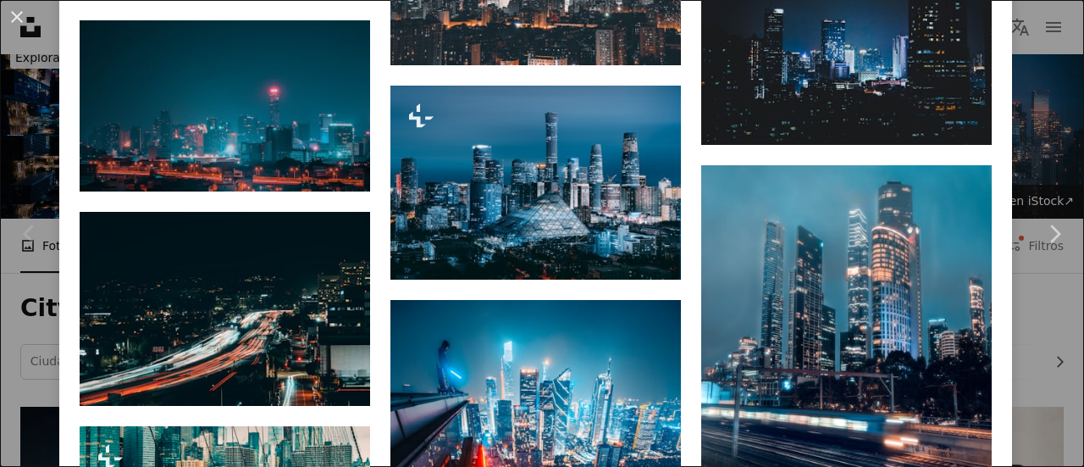
click at [30, 324] on div "An X shape Chevron left Chevron right [PERSON_NAME] Disponible para contratació…" at bounding box center [542, 233] width 1084 height 467
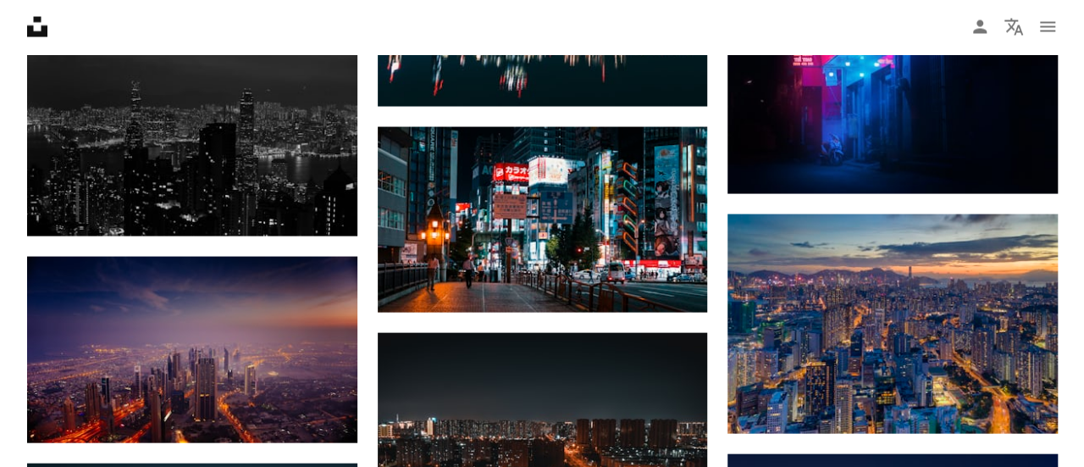
scroll to position [1331, 0]
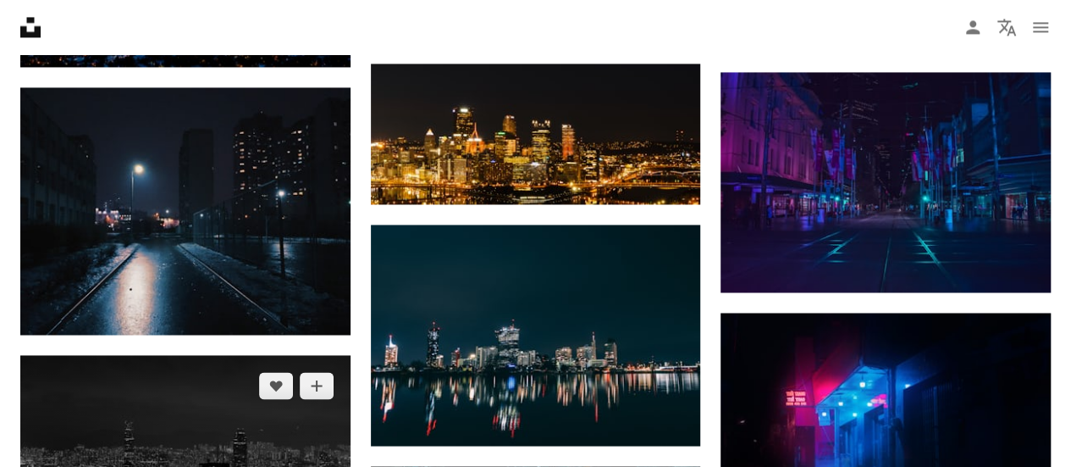
click at [217, 355] on img at bounding box center [185, 465] width 330 height 220
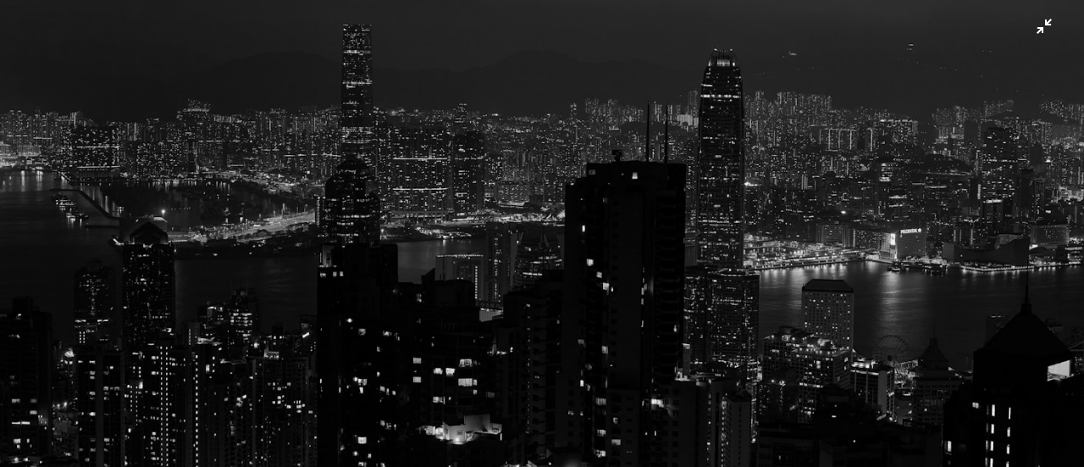
scroll to position [237, 0]
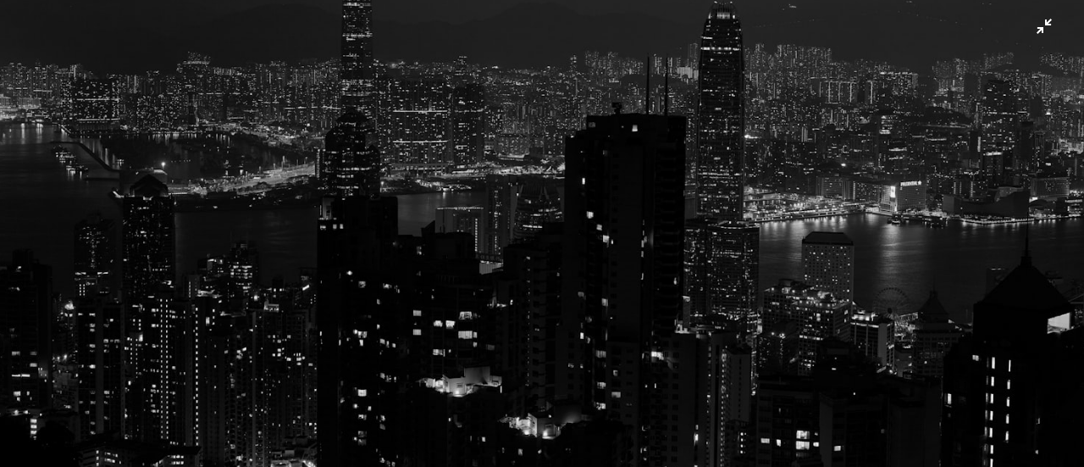
click at [1036, 28] on img "Reducir el zoom en esta imagen" at bounding box center [542, 124] width 1086 height 724
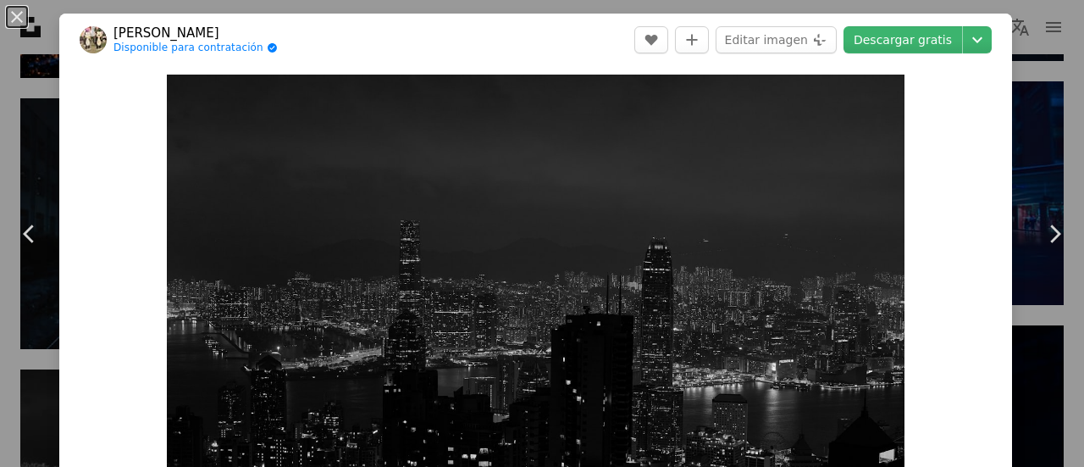
scroll to position [75, 0]
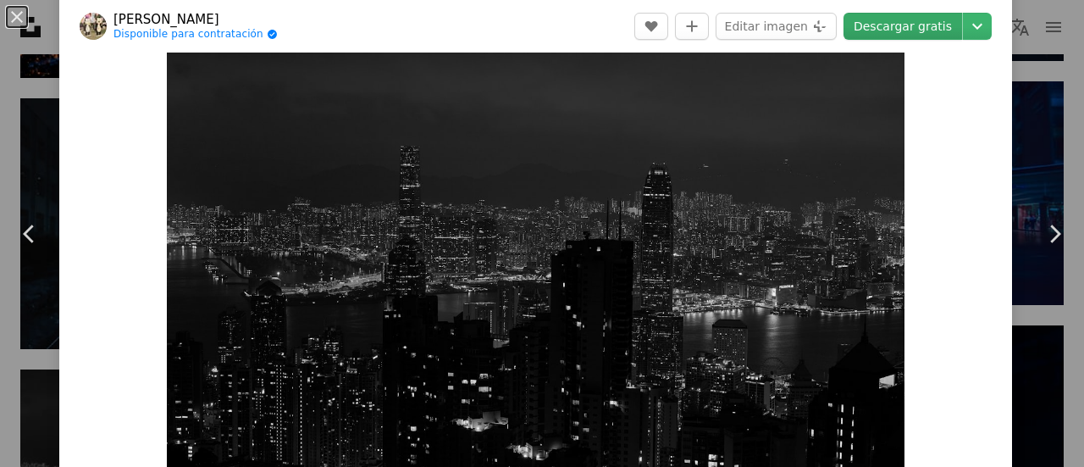
click at [915, 30] on link "Descargar gratis" at bounding box center [903, 26] width 119 height 27
